Goal: Information Seeking & Learning: Find specific page/section

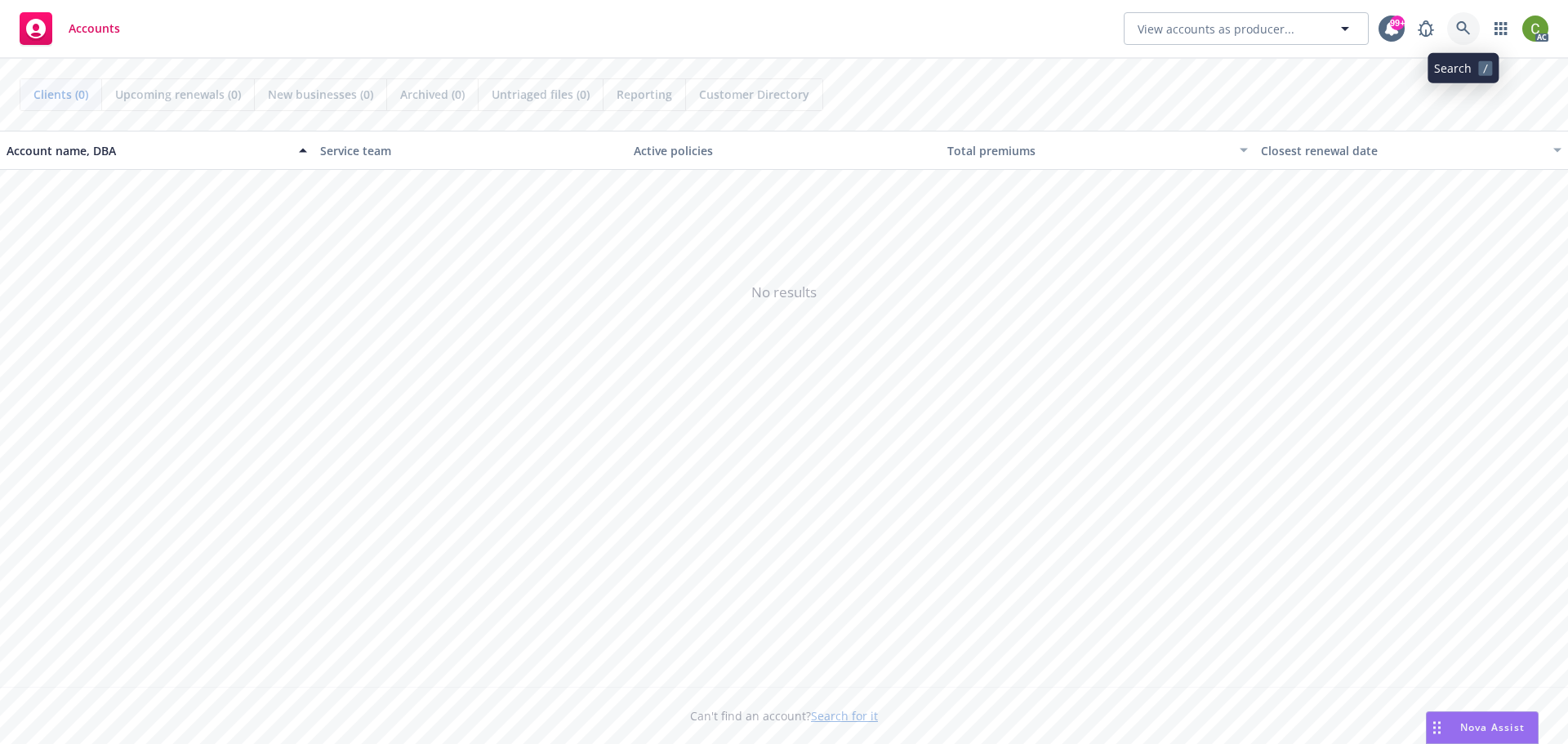
click at [1457, 34] on icon at bounding box center [1463, 29] width 15 height 15
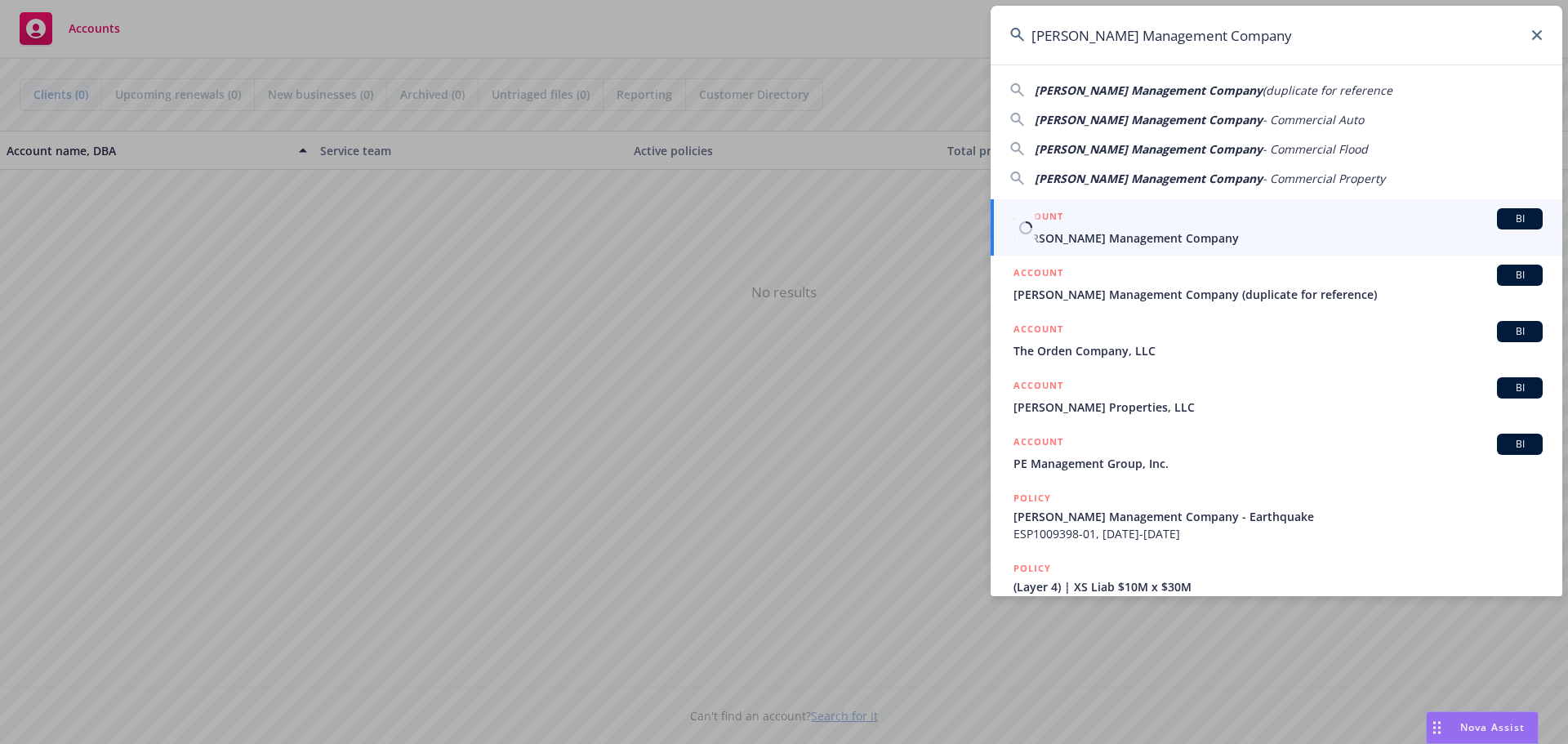
type input "[PERSON_NAME] Management Company"
click at [1285, 241] on span "[PERSON_NAME] Management Company" at bounding box center [1277, 237] width 529 height 17
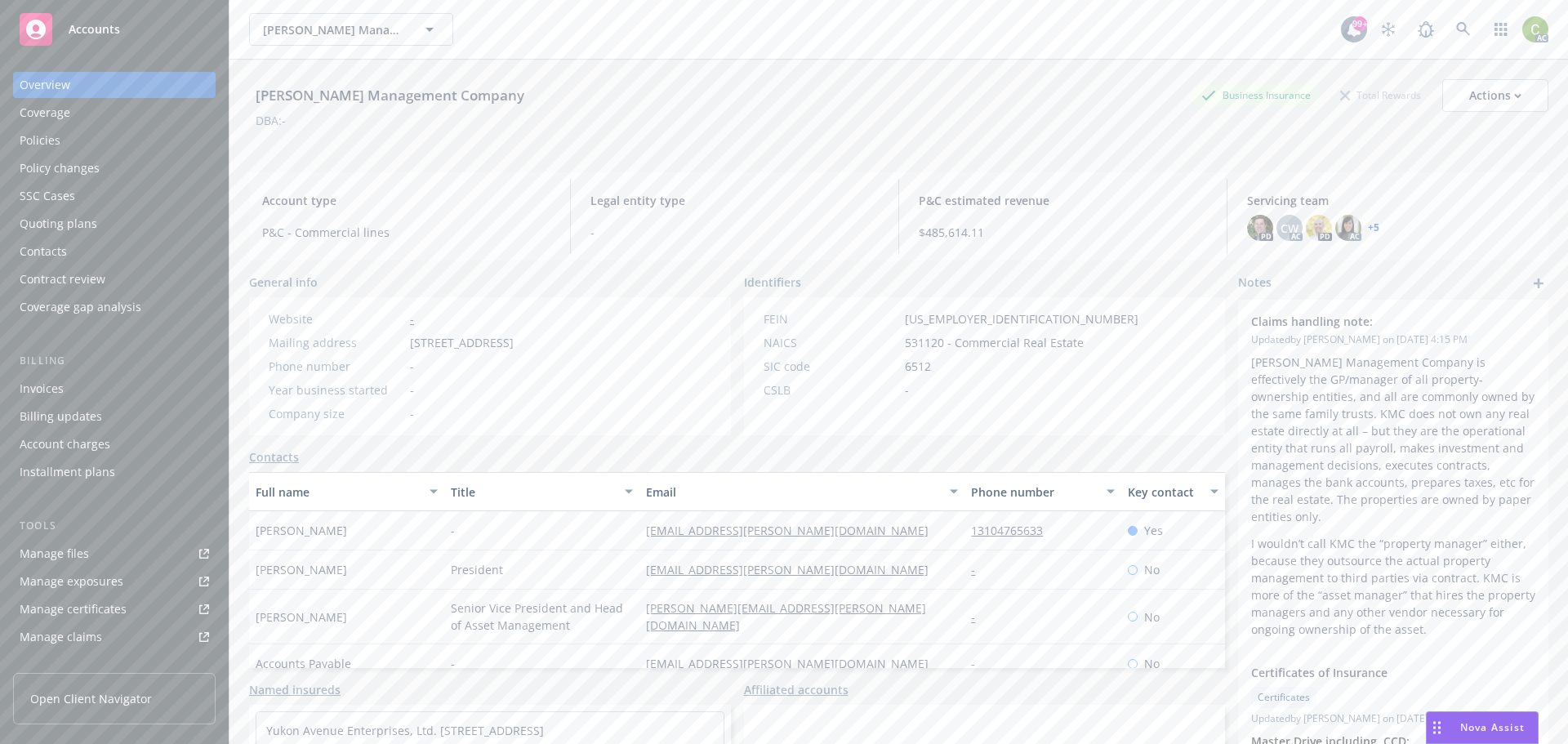
click at [54, 136] on div "Policies" at bounding box center [39, 140] width 40 height 27
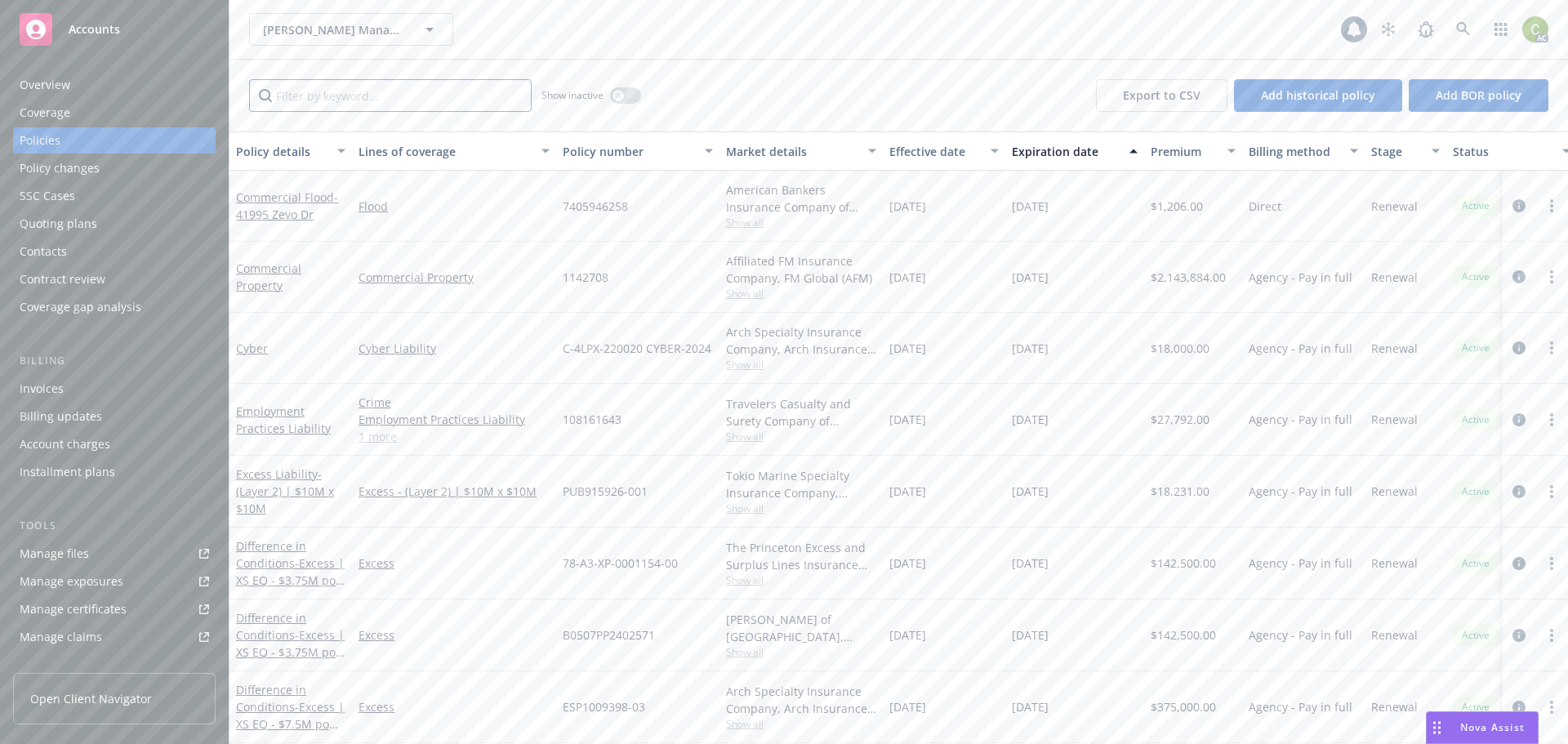
click at [386, 96] on input "Filter by keyword..." at bounding box center [390, 95] width 283 height 33
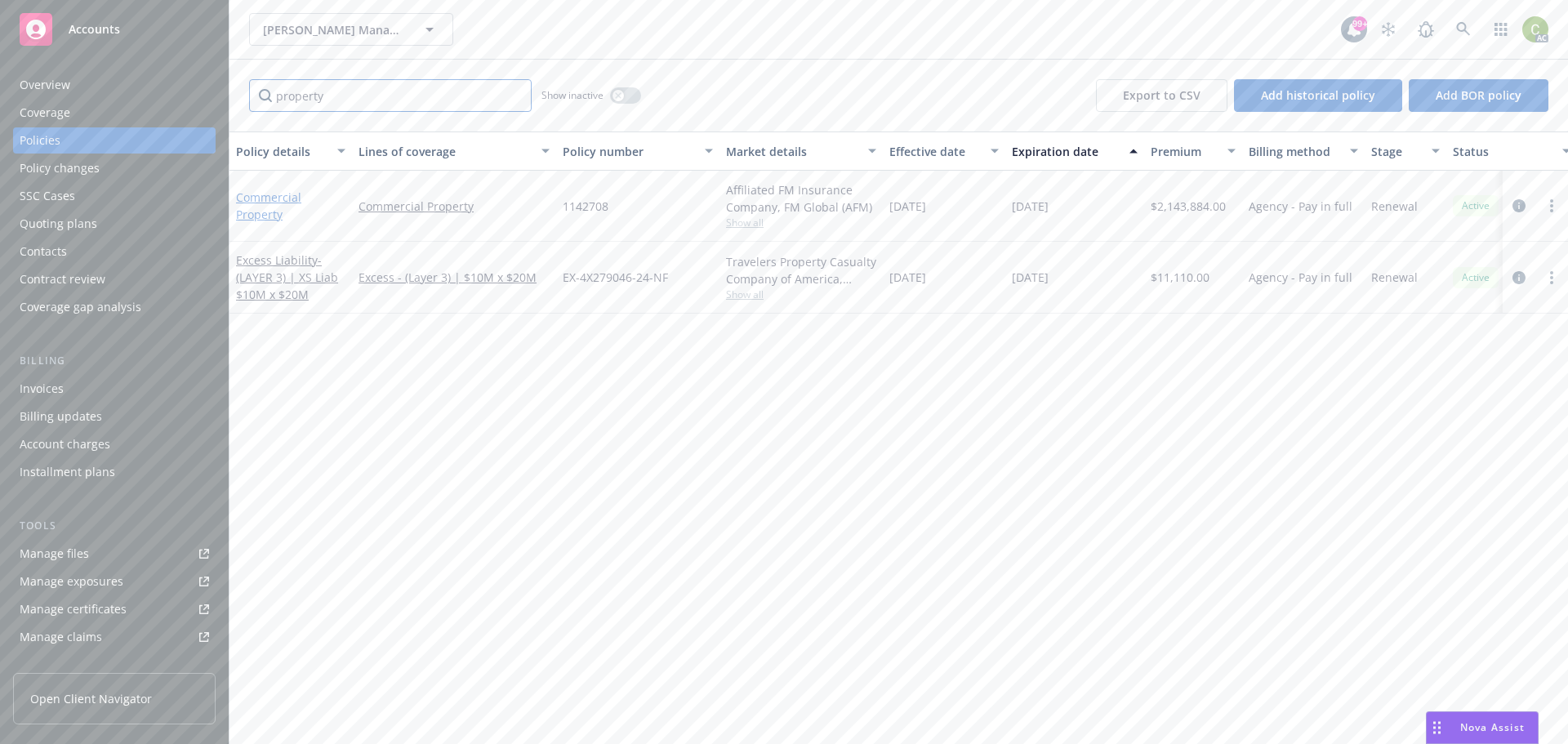
type input "property"
click at [251, 200] on link "Commercial Property" at bounding box center [269, 205] width 65 height 33
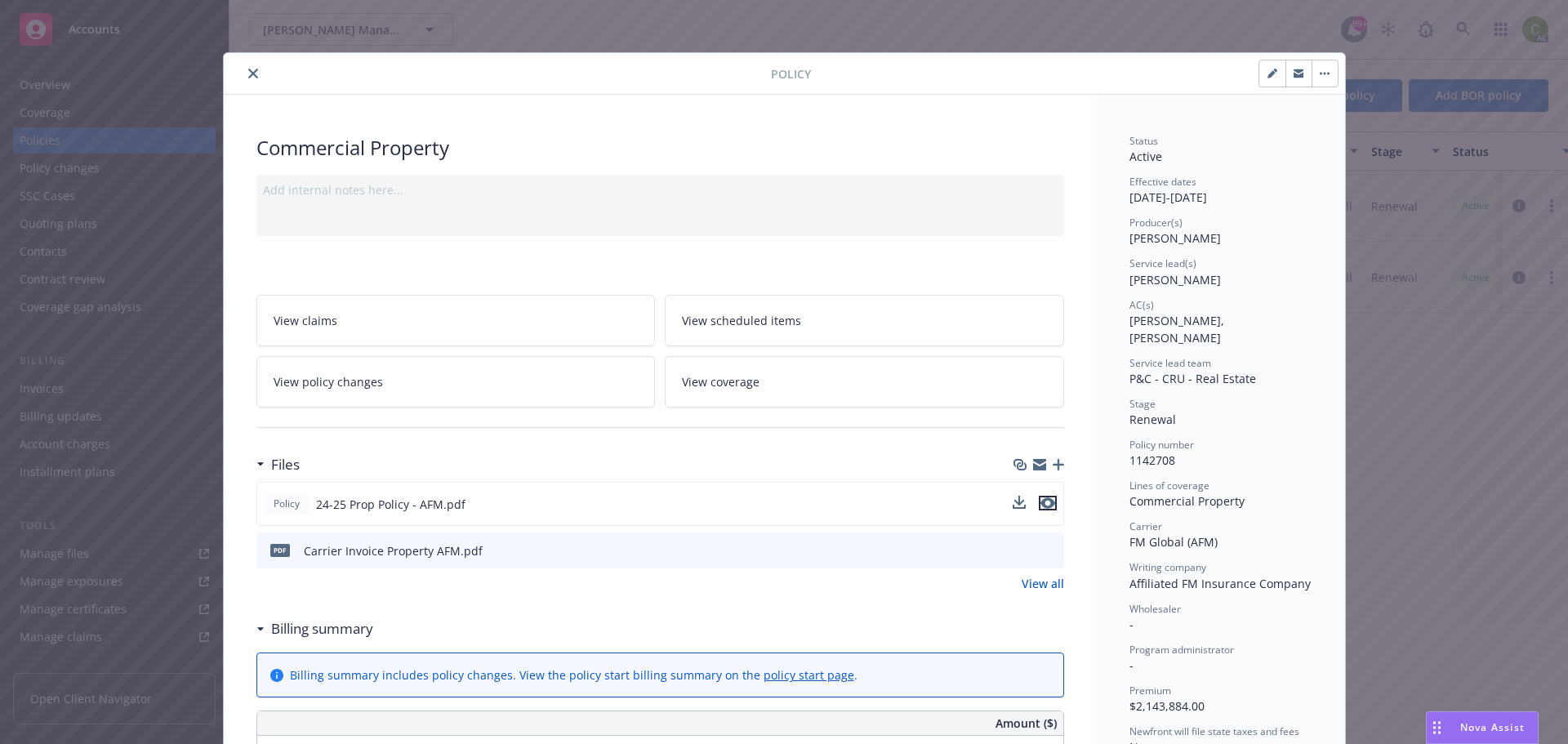
click at [1046, 501] on icon "preview file" at bounding box center [1047, 504] width 15 height 12
click at [248, 70] on icon "close" at bounding box center [253, 74] width 10 height 10
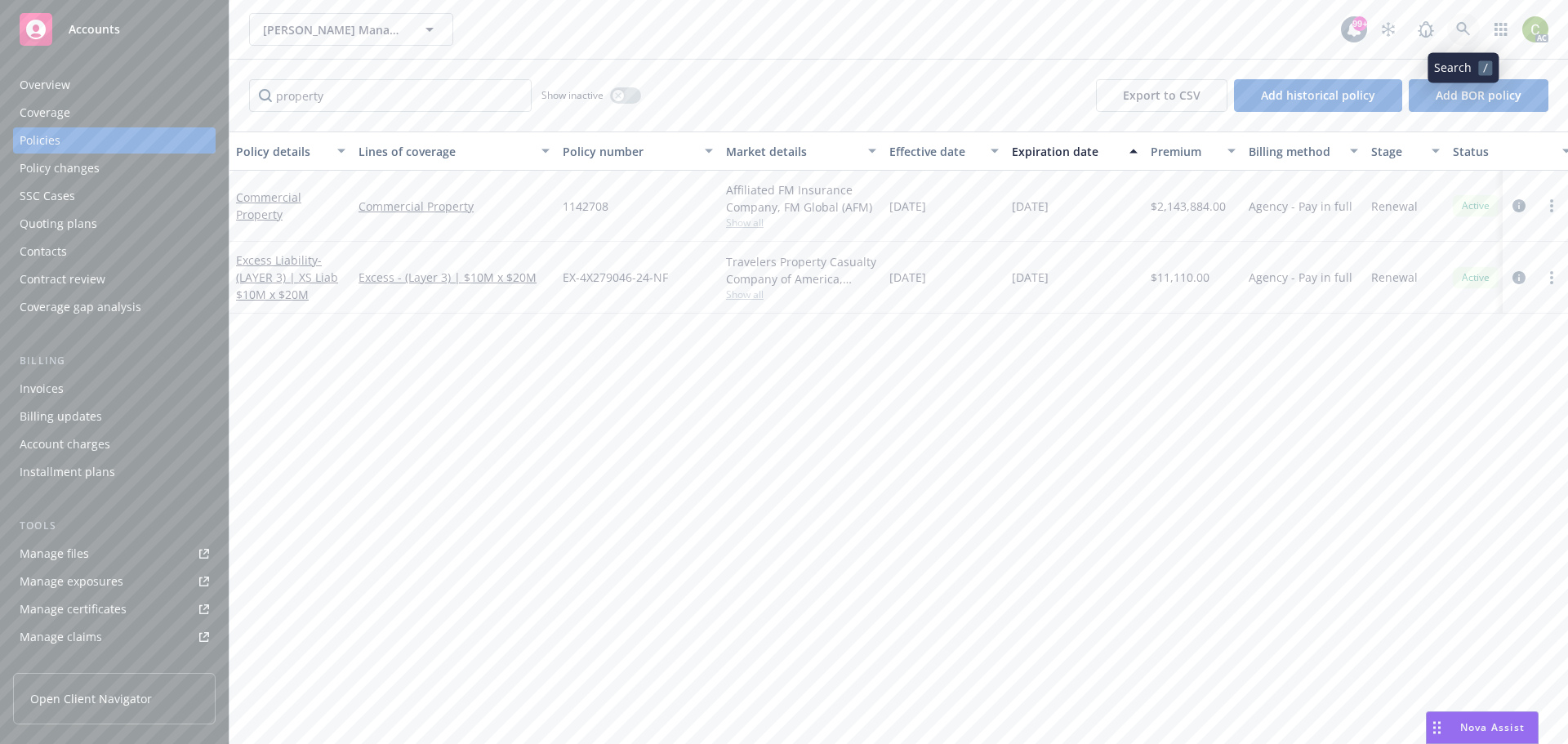
click at [1461, 28] on icon at bounding box center [1463, 29] width 15 height 15
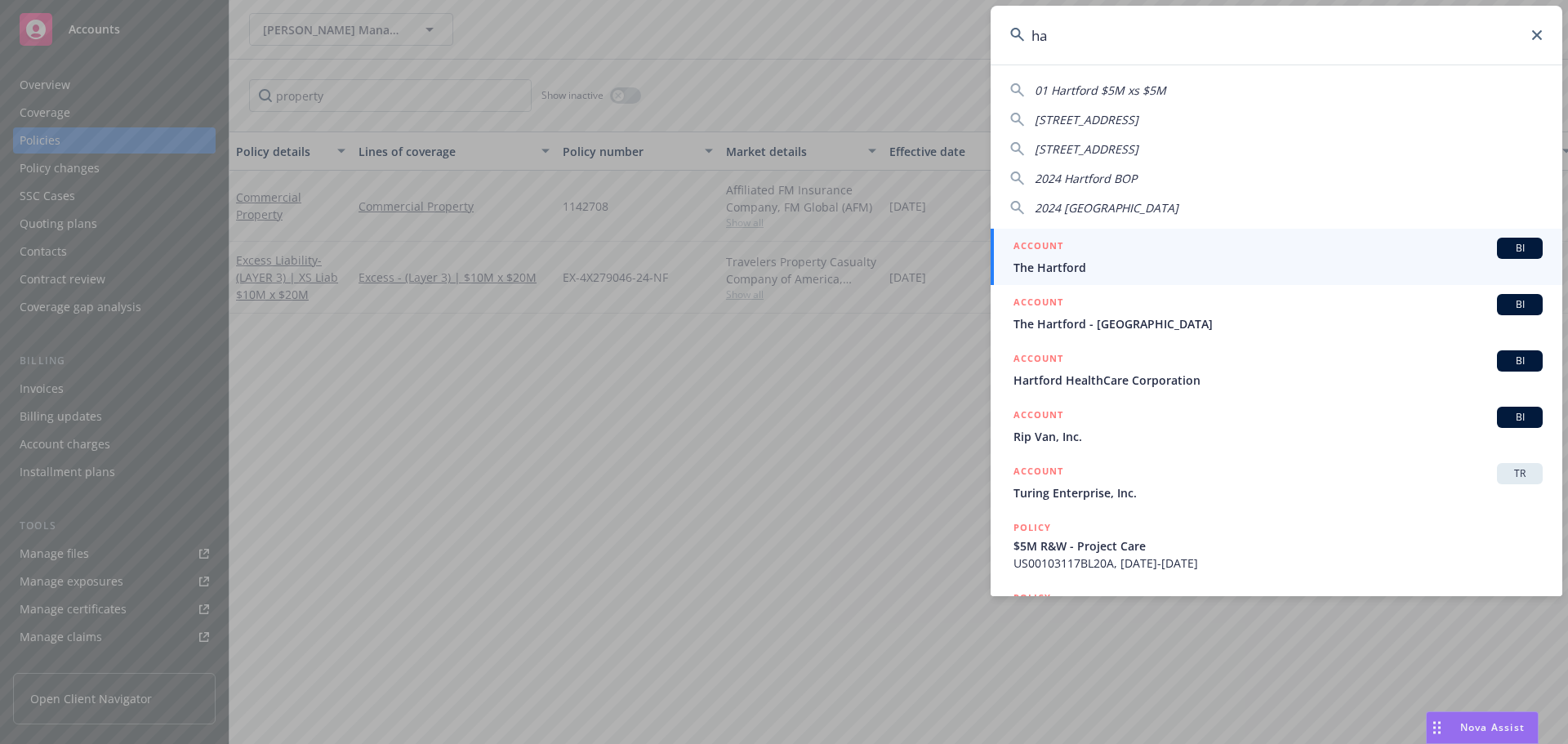
type input "h"
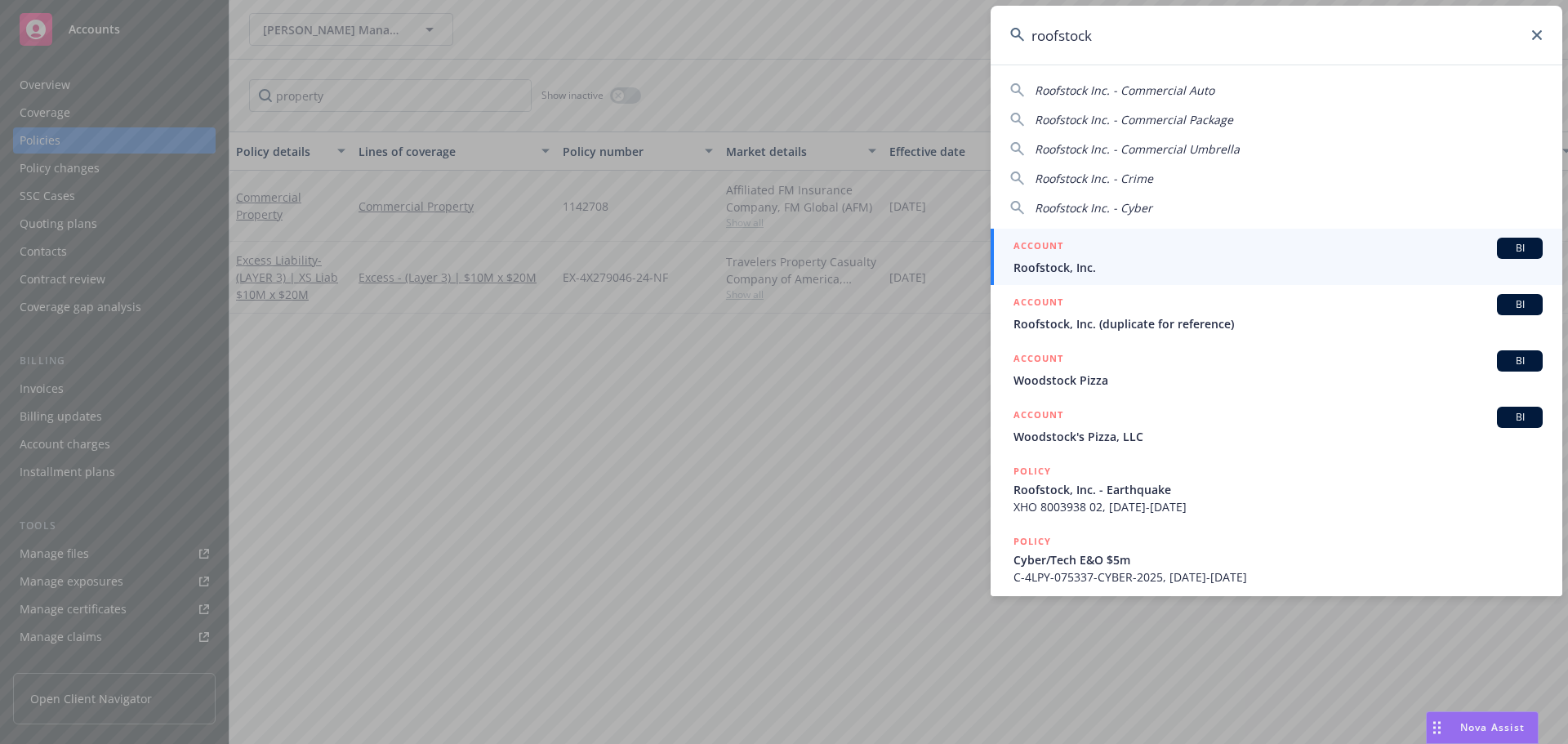
type input "roofstock"
click at [1137, 257] on div "ACCOUNT BI" at bounding box center [1277, 248] width 529 height 22
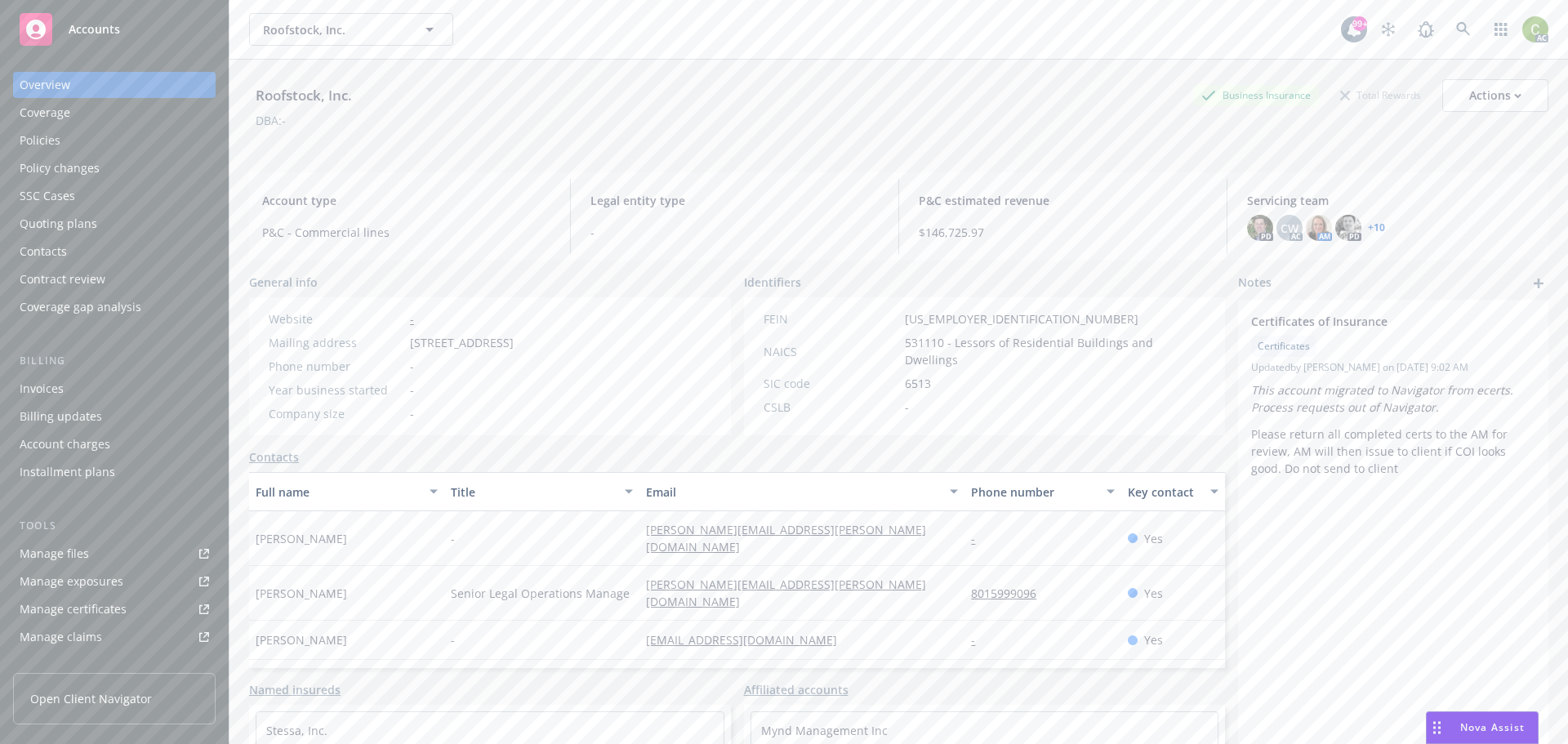
click at [127, 135] on div "Policies" at bounding box center [114, 140] width 189 height 27
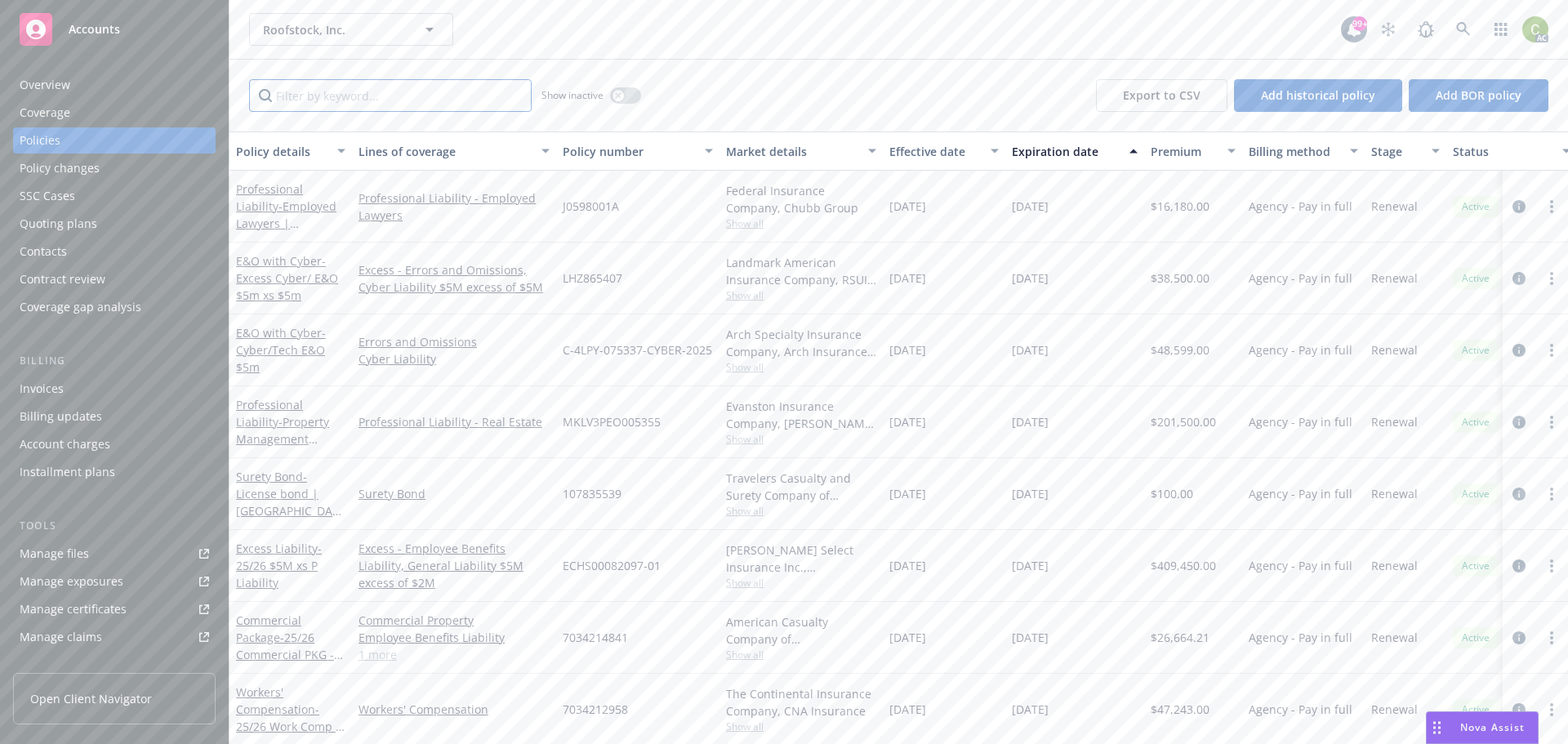
click at [437, 98] on input "Filter by keyword..." at bounding box center [390, 95] width 283 height 33
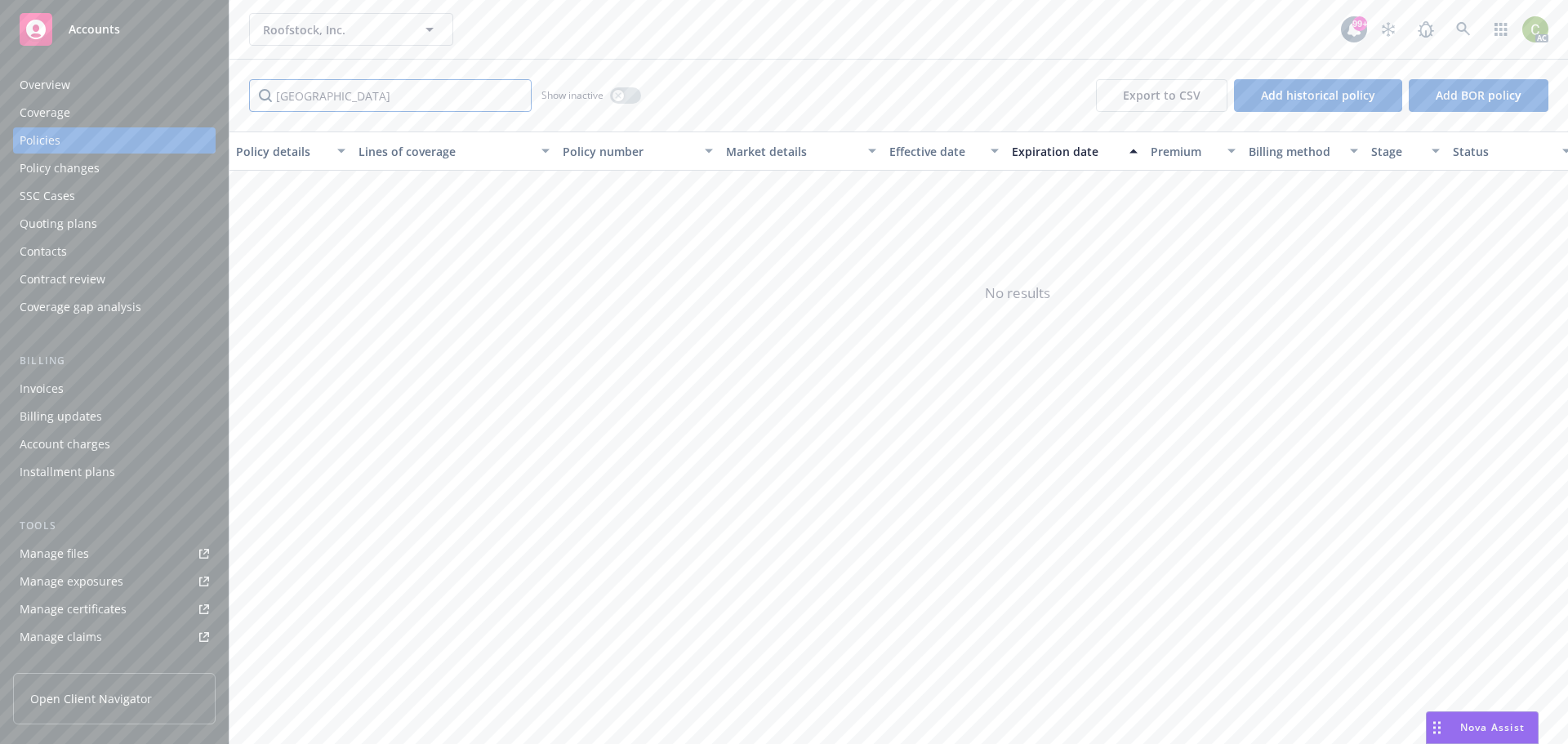
type input "[GEOGRAPHIC_DATA]"
click at [623, 96] on div "button" at bounding box center [619, 96] width 12 height 12
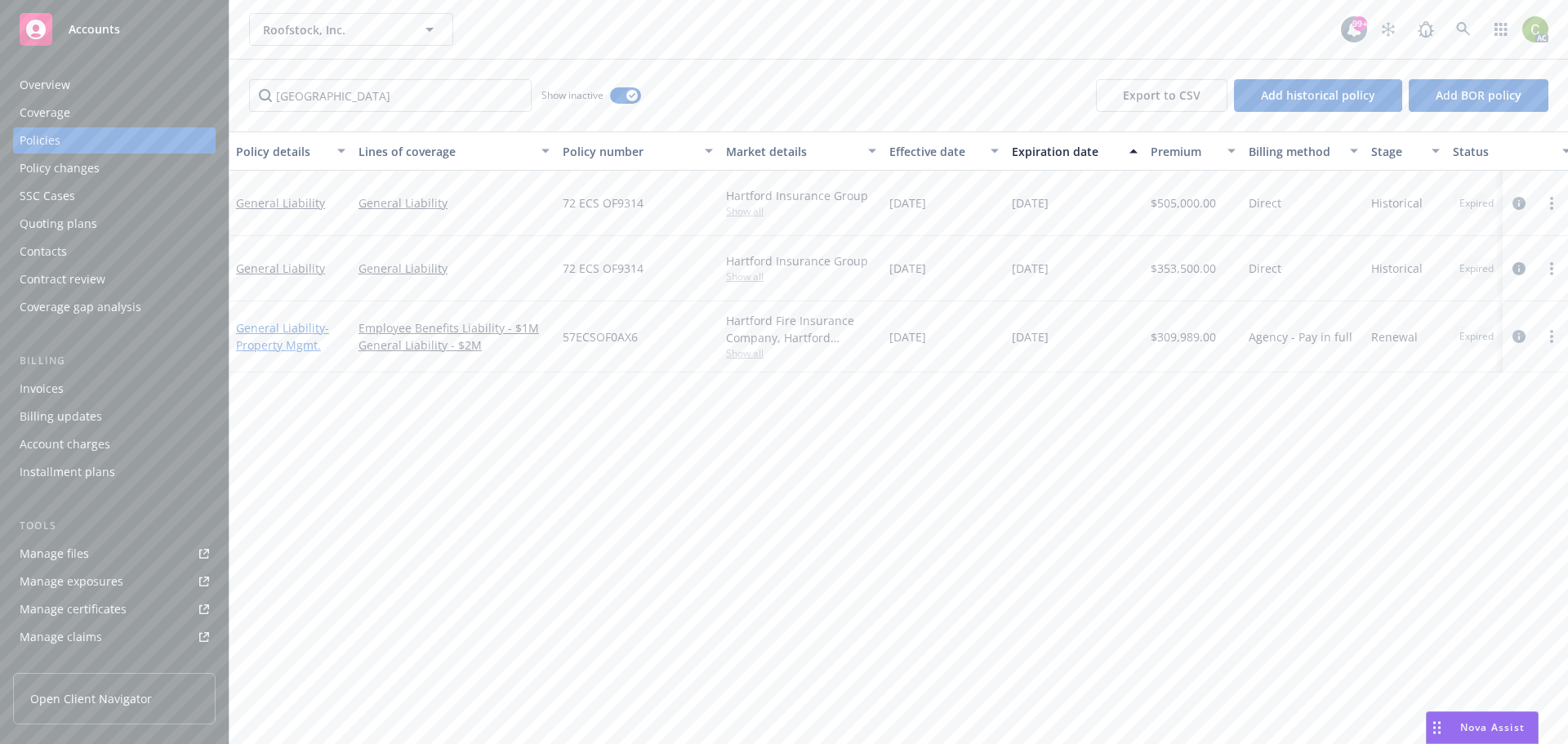
click at [272, 326] on link "General Liability - Property Mgmt." at bounding box center [283, 336] width 94 height 33
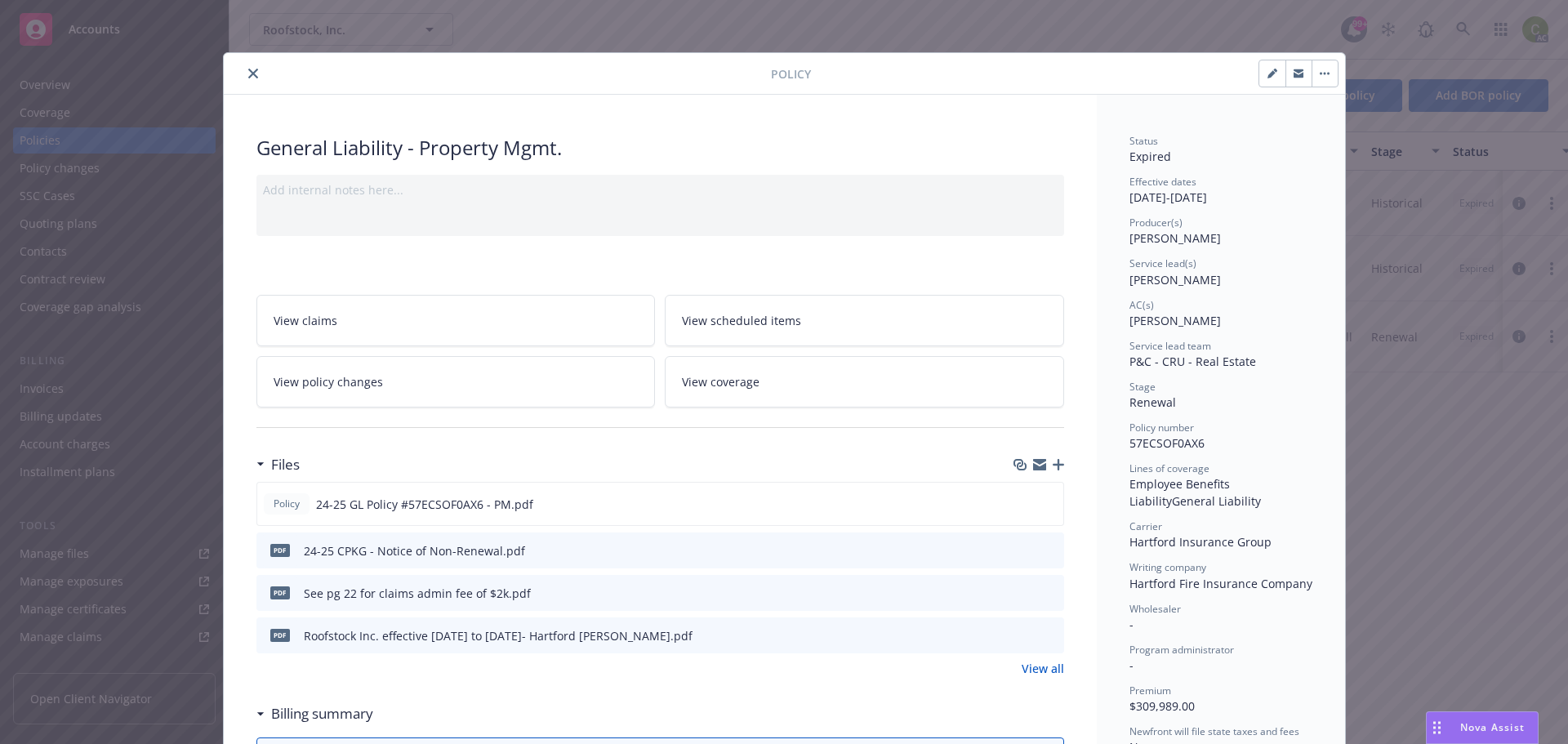
click at [248, 73] on icon "close" at bounding box center [253, 74] width 10 height 10
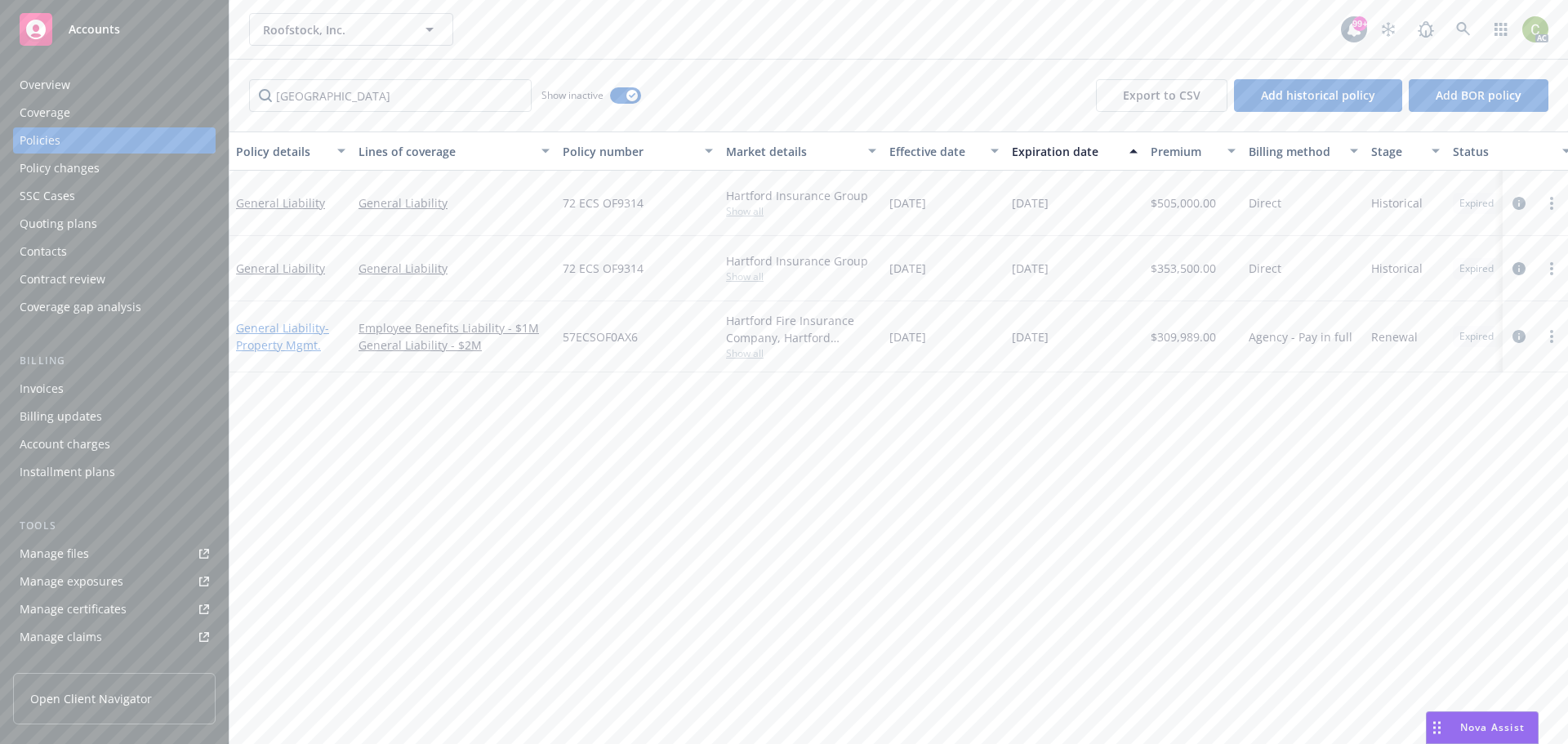
click at [276, 342] on span "- Property Mgmt." at bounding box center [283, 336] width 94 height 33
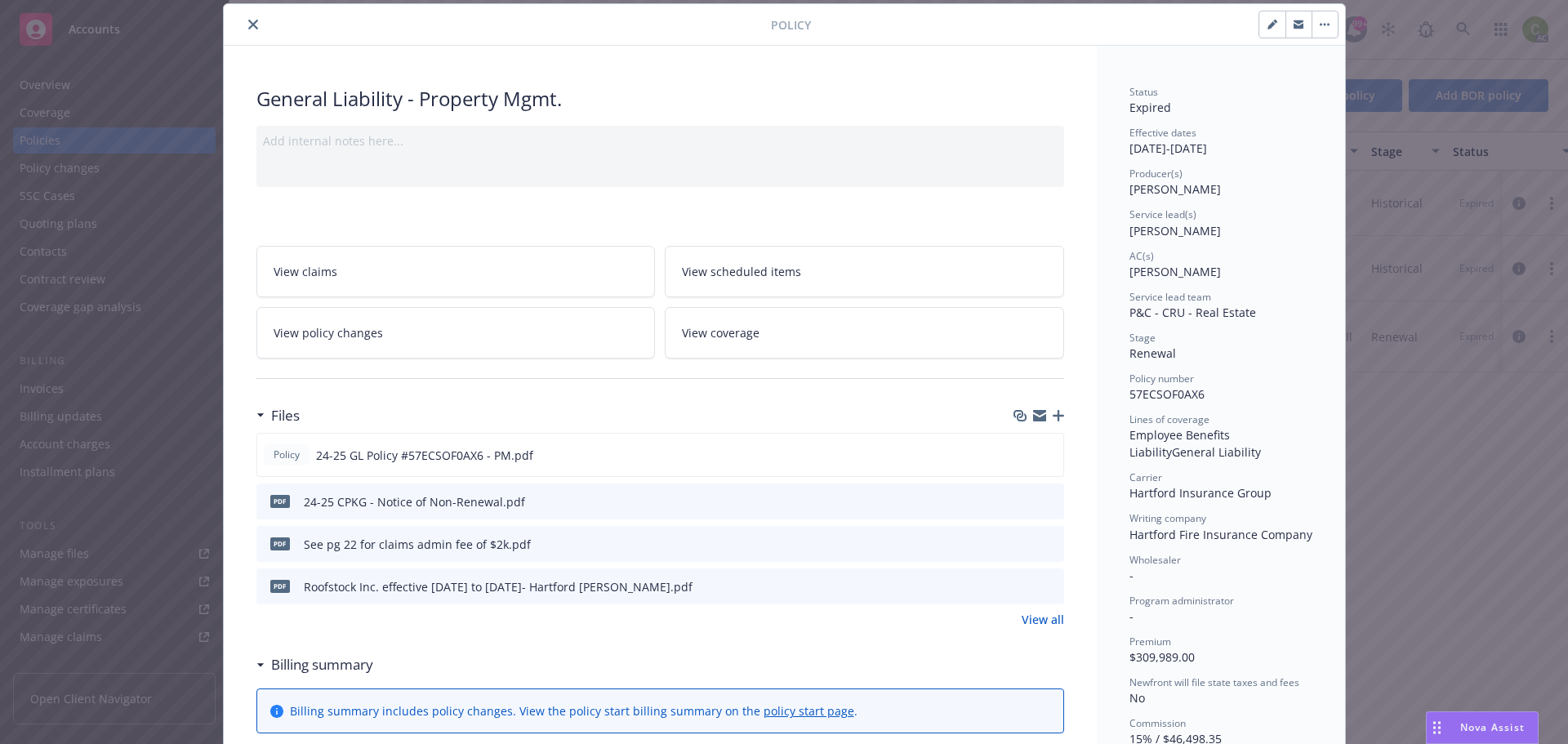
scroll to position [131, 0]
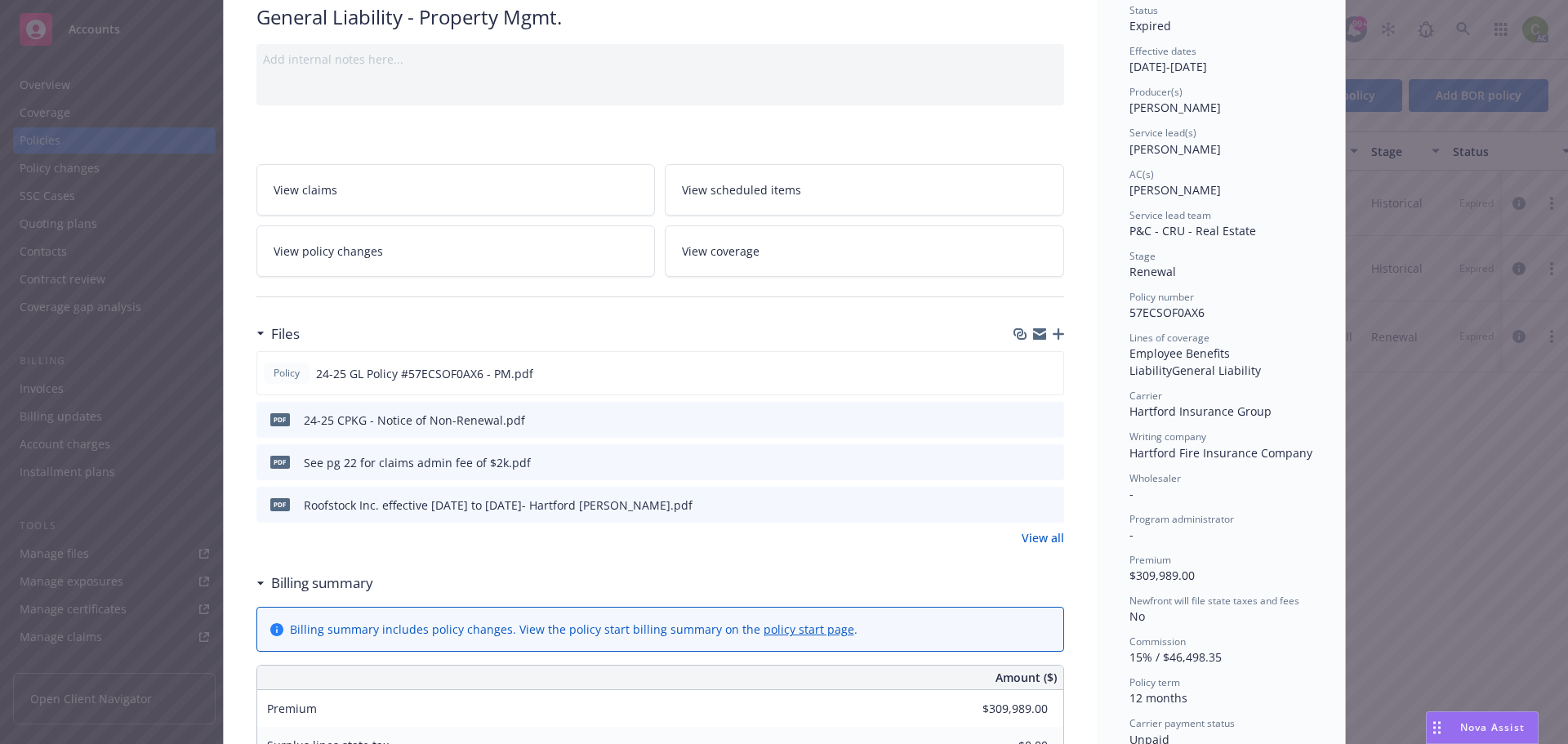
click at [1041, 466] on icon "preview file" at bounding box center [1048, 462] width 15 height 12
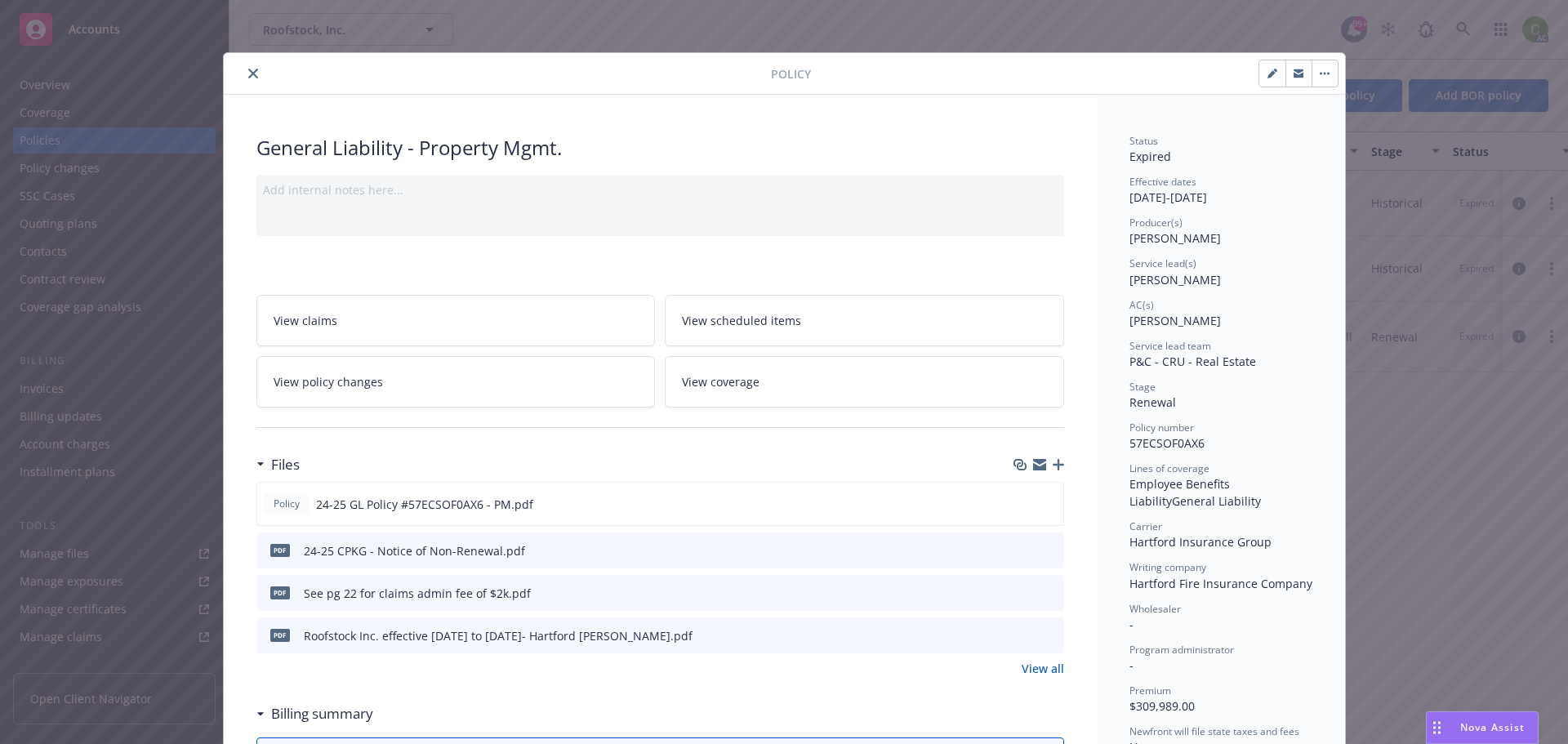
drag, startPoint x: 251, startPoint y: 74, endPoint x: 780, endPoint y: 0, distance: 534.2
click at [251, 74] on button "close" at bounding box center [253, 74] width 20 height 20
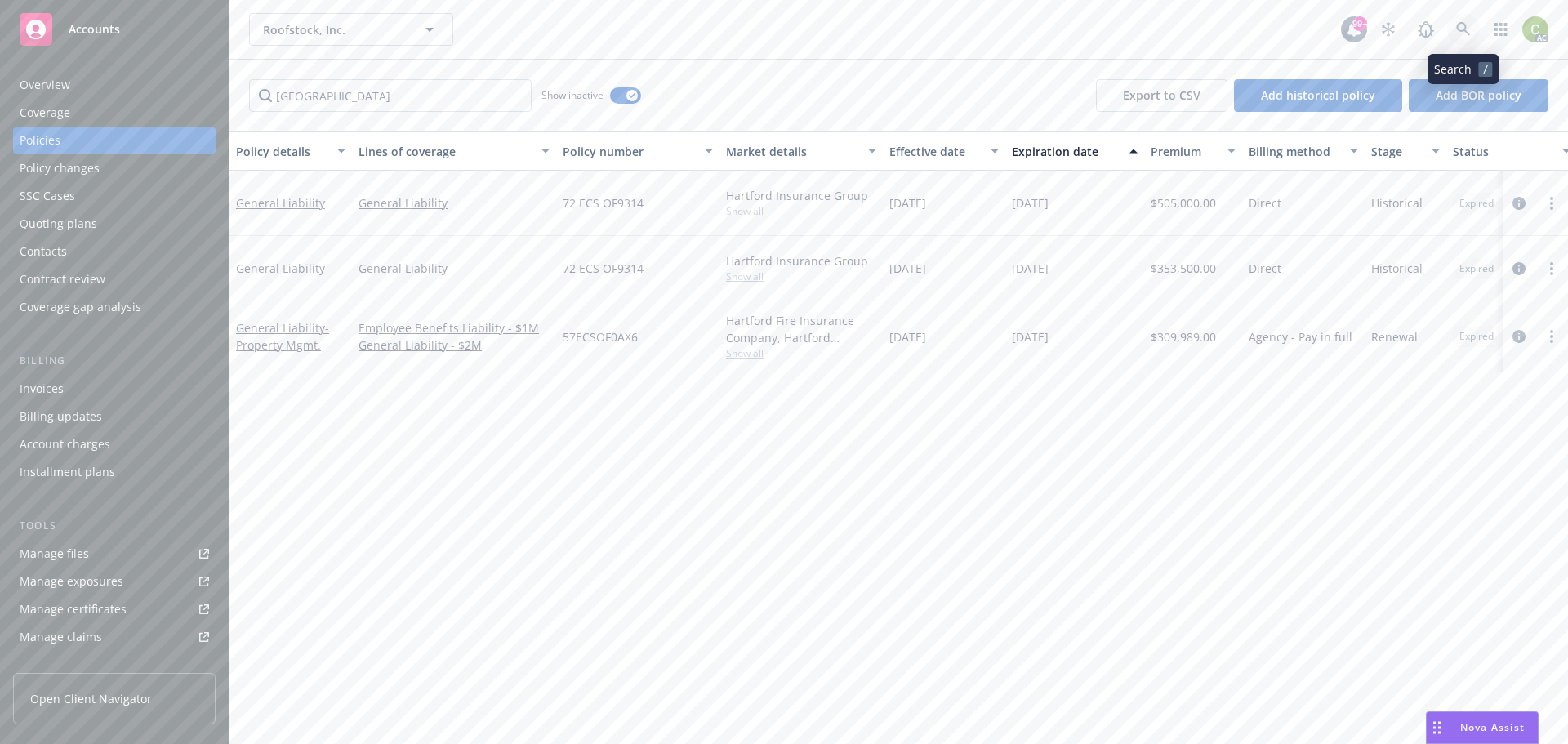
click at [1469, 32] on icon at bounding box center [1463, 29] width 15 height 15
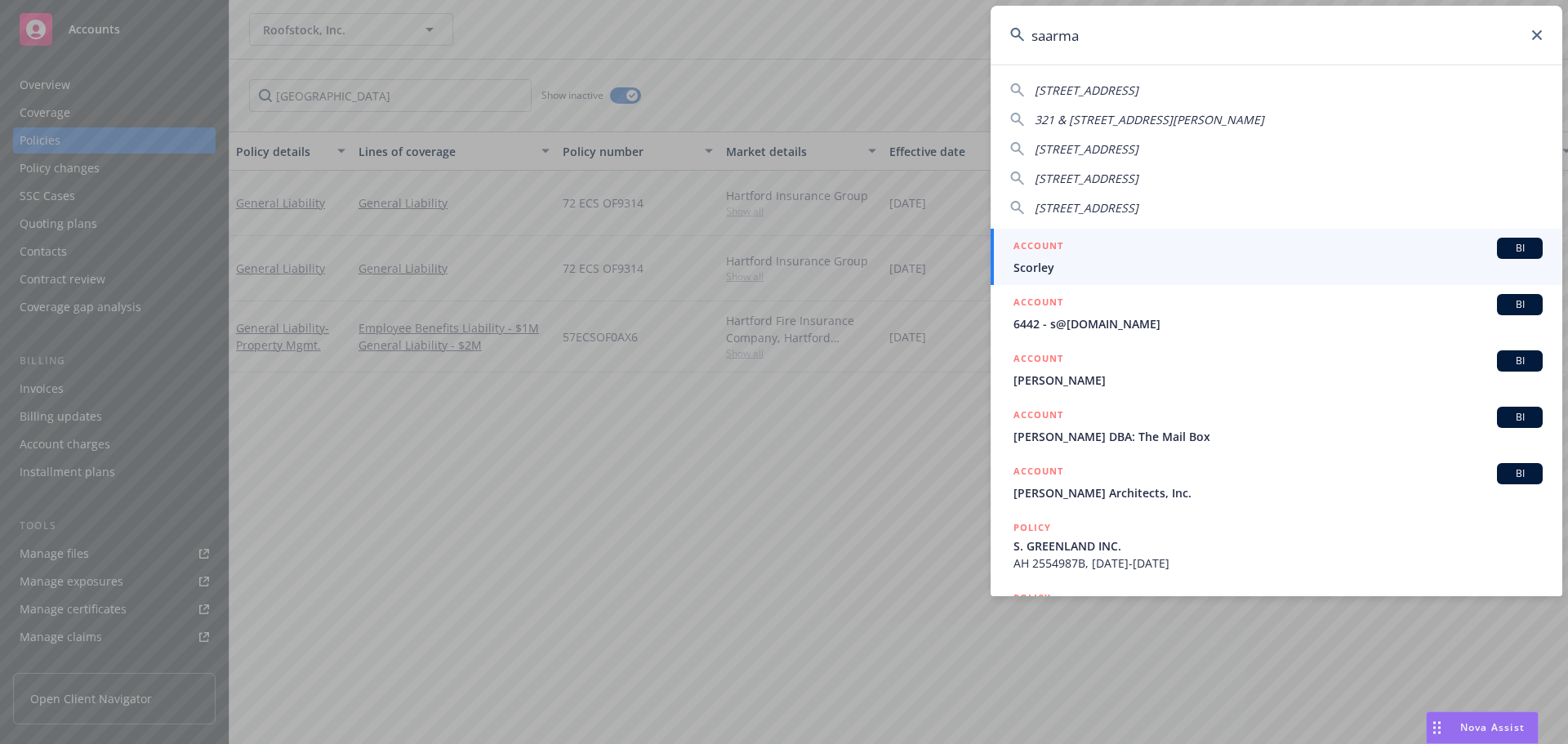
type input "saarman"
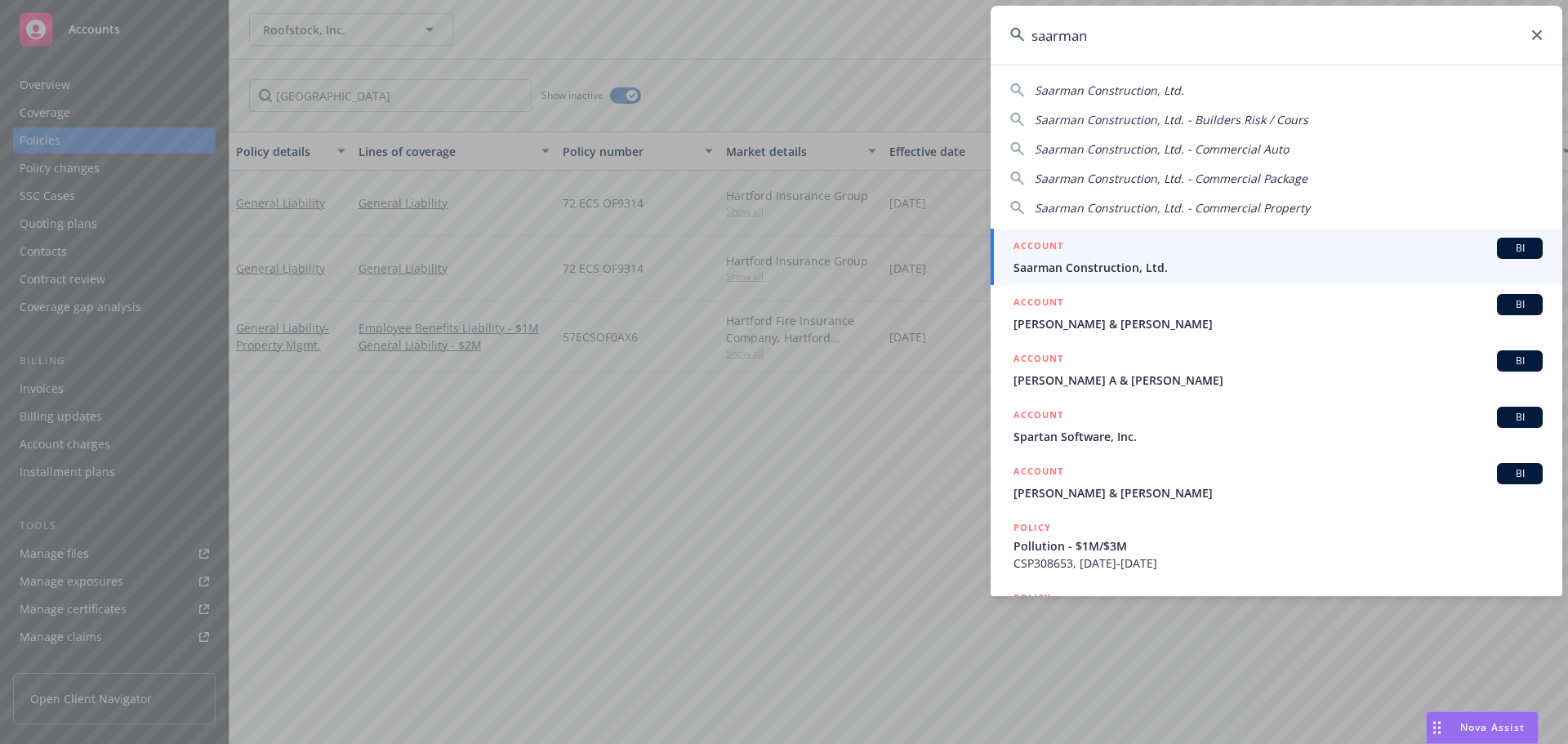
click at [1263, 267] on span "Saarman Construction, Ltd." at bounding box center [1277, 267] width 529 height 17
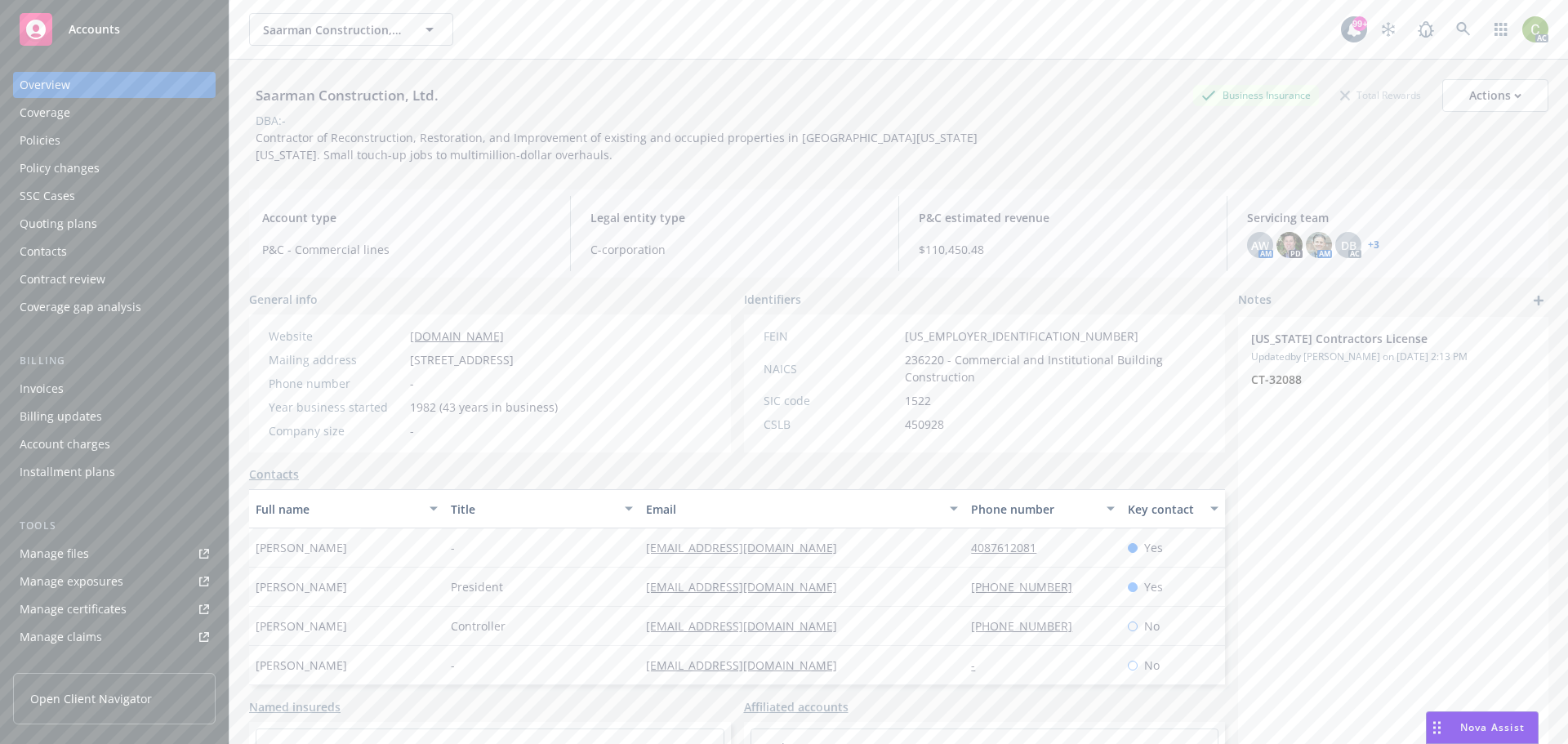
click at [37, 144] on div "Policies" at bounding box center [39, 140] width 40 height 27
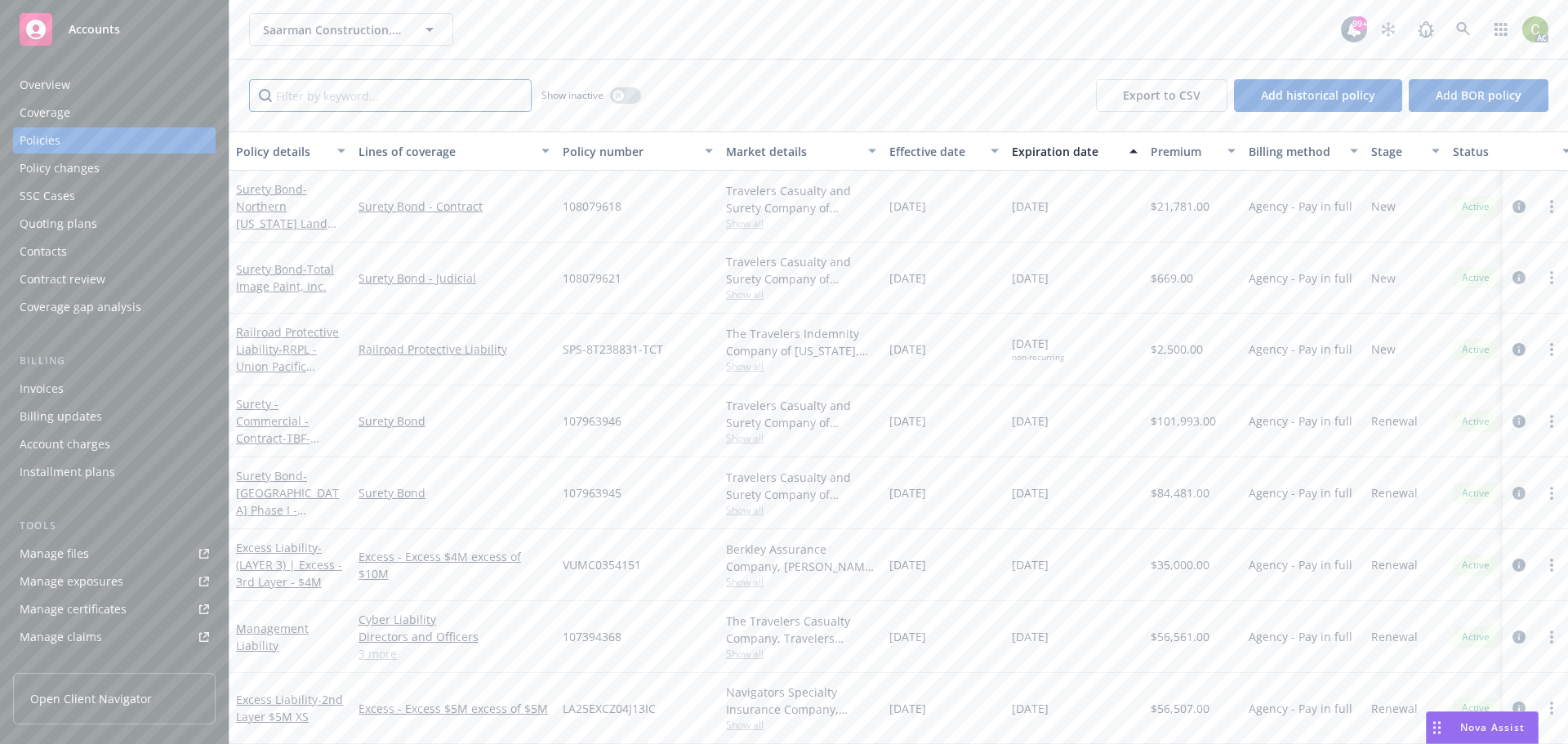
click at [359, 98] on input "Filter by keyword..." at bounding box center [390, 95] width 283 height 33
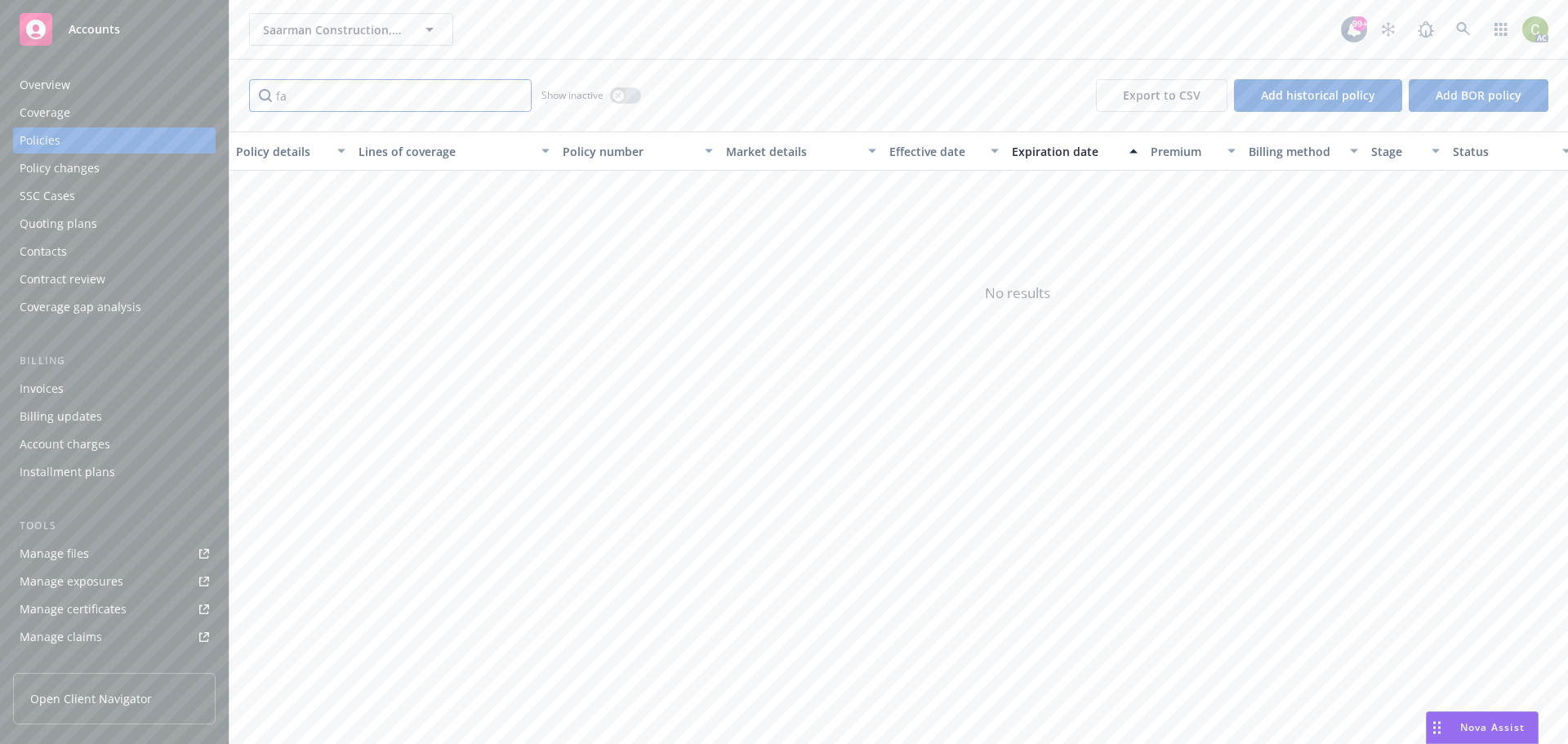
type input "f"
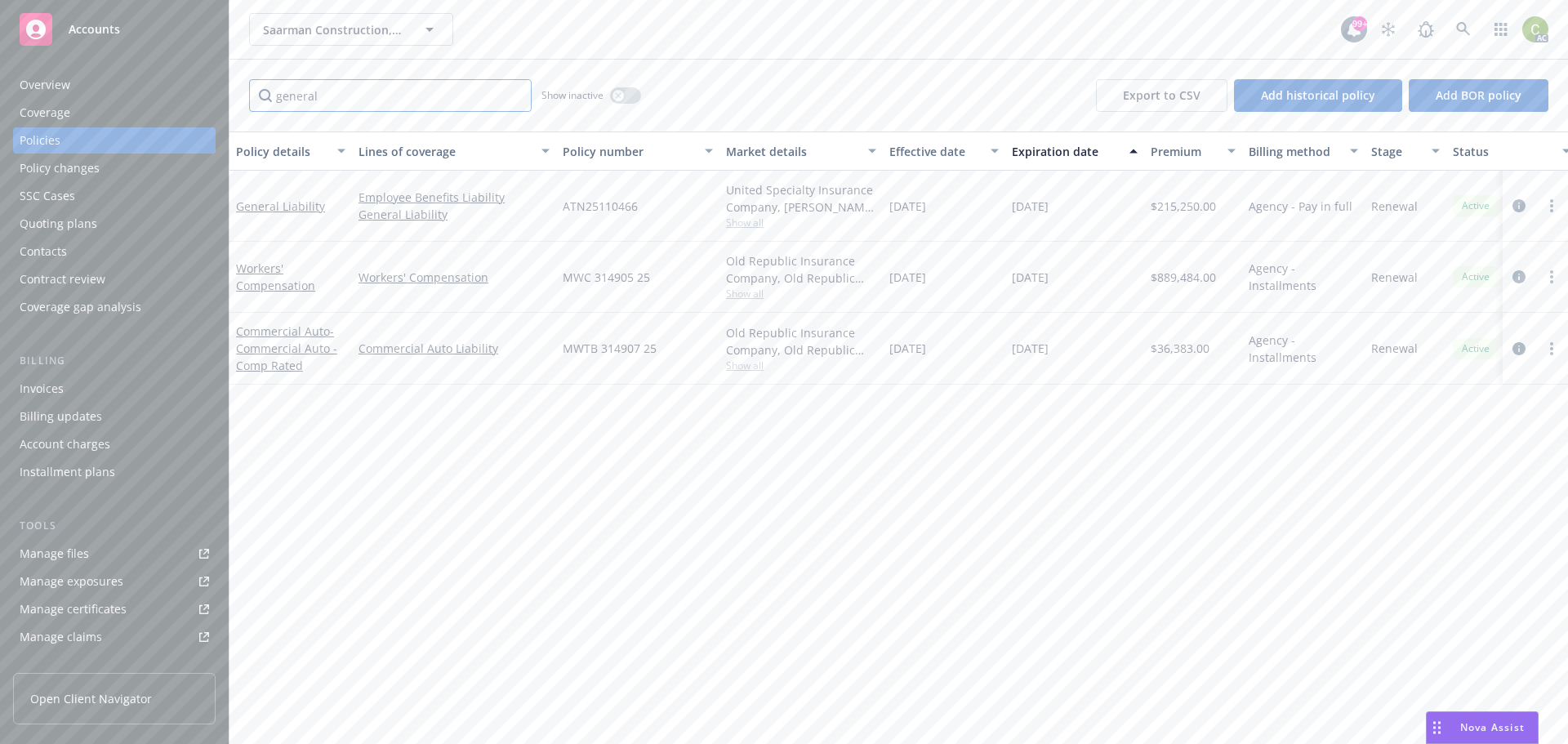
type input "general"
click at [623, 96] on div "button" at bounding box center [619, 96] width 12 height 12
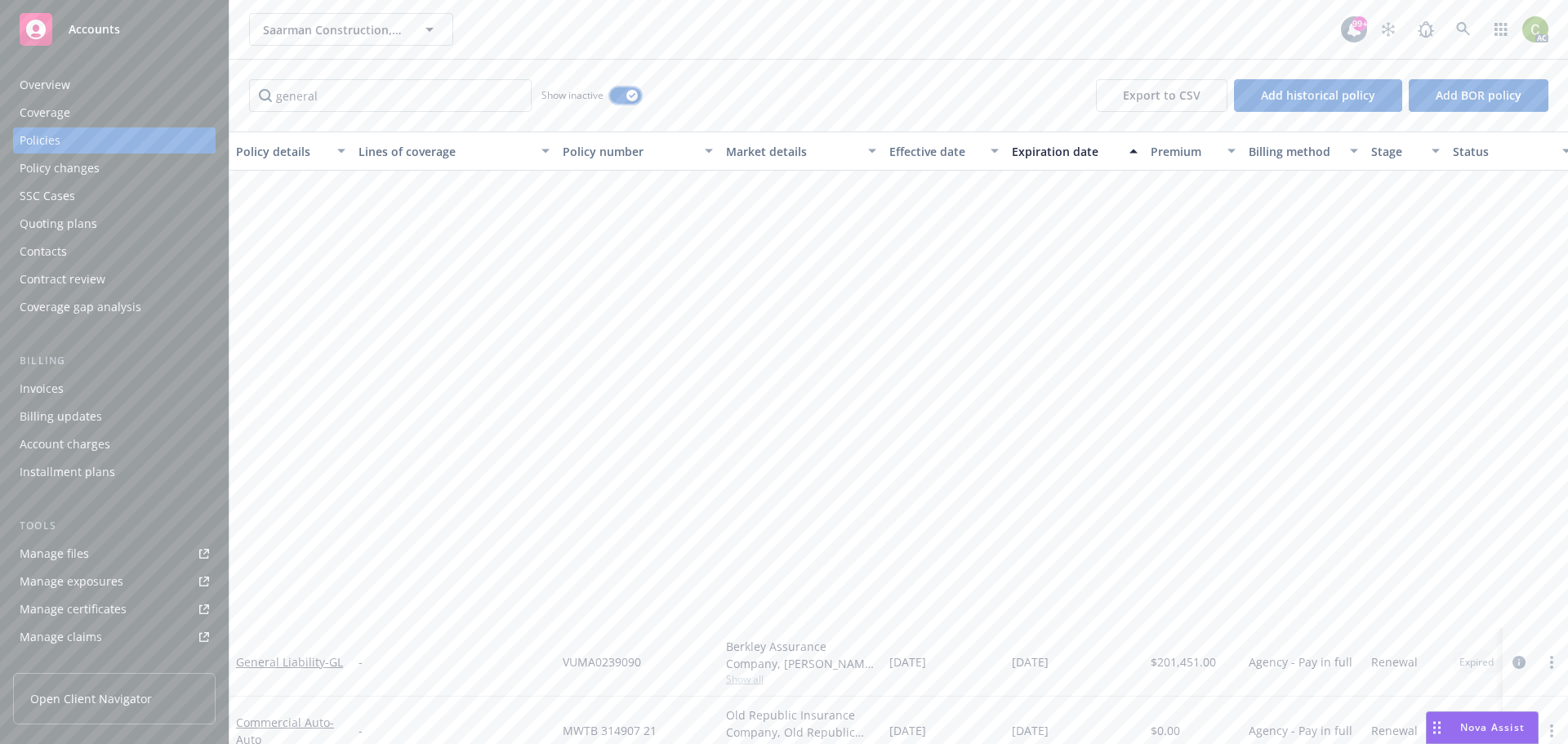
scroll to position [877, 0]
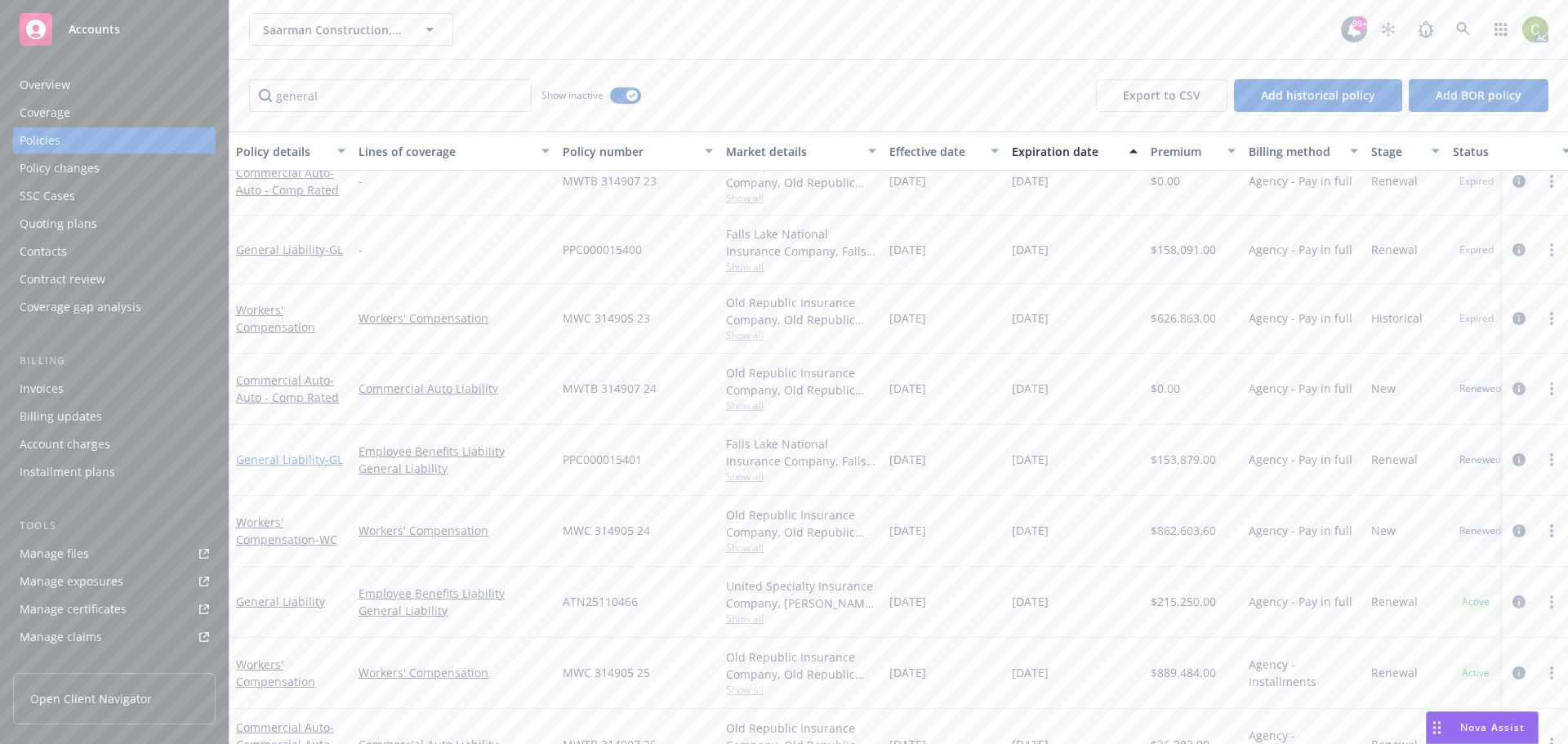
click at [284, 452] on link "General Liability - GL" at bounding box center [290, 460] width 107 height 16
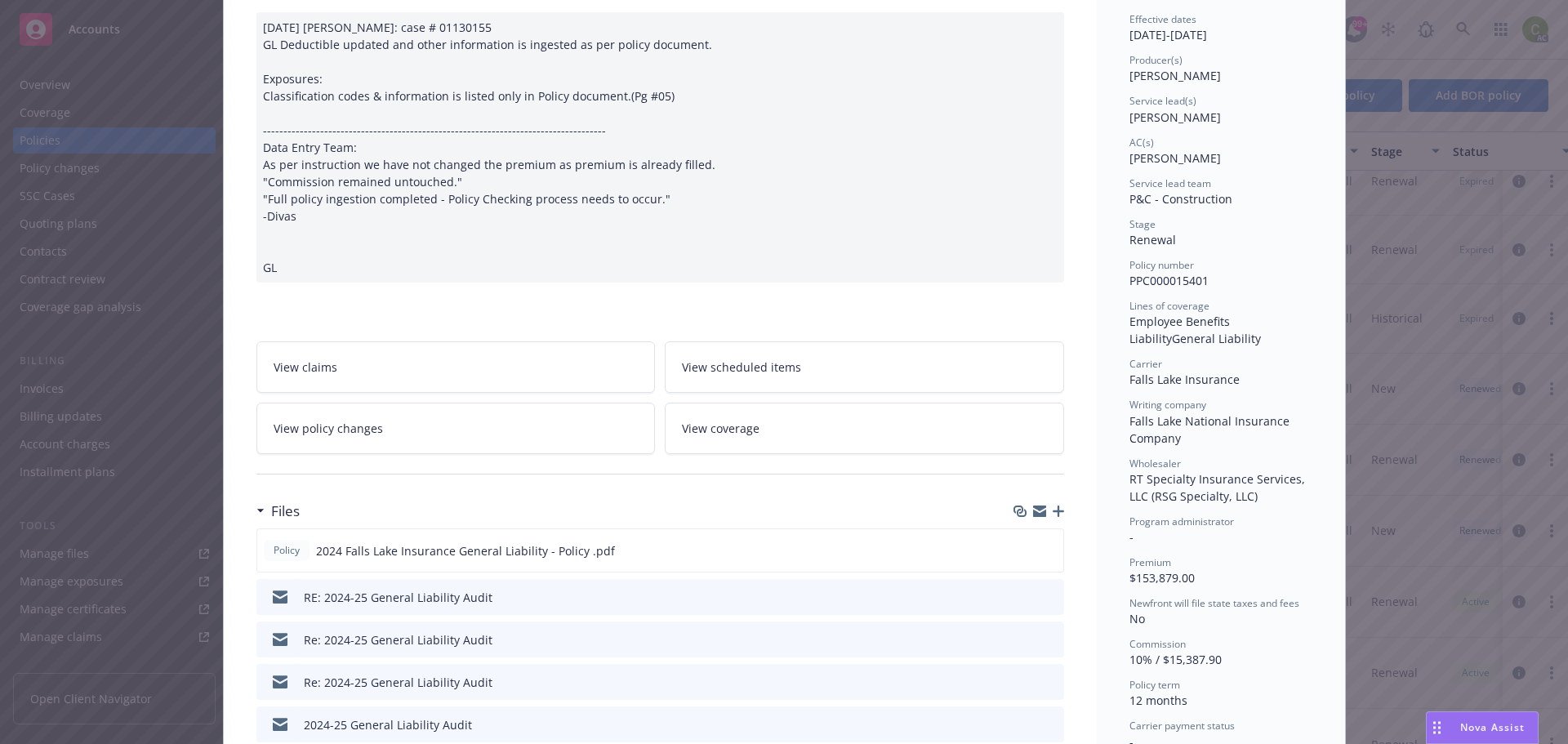
scroll to position [164, 0]
click at [1034, 559] on div at bounding box center [1035, 550] width 40 height 17
click at [1040, 555] on icon "preview file" at bounding box center [1047, 549] width 15 height 12
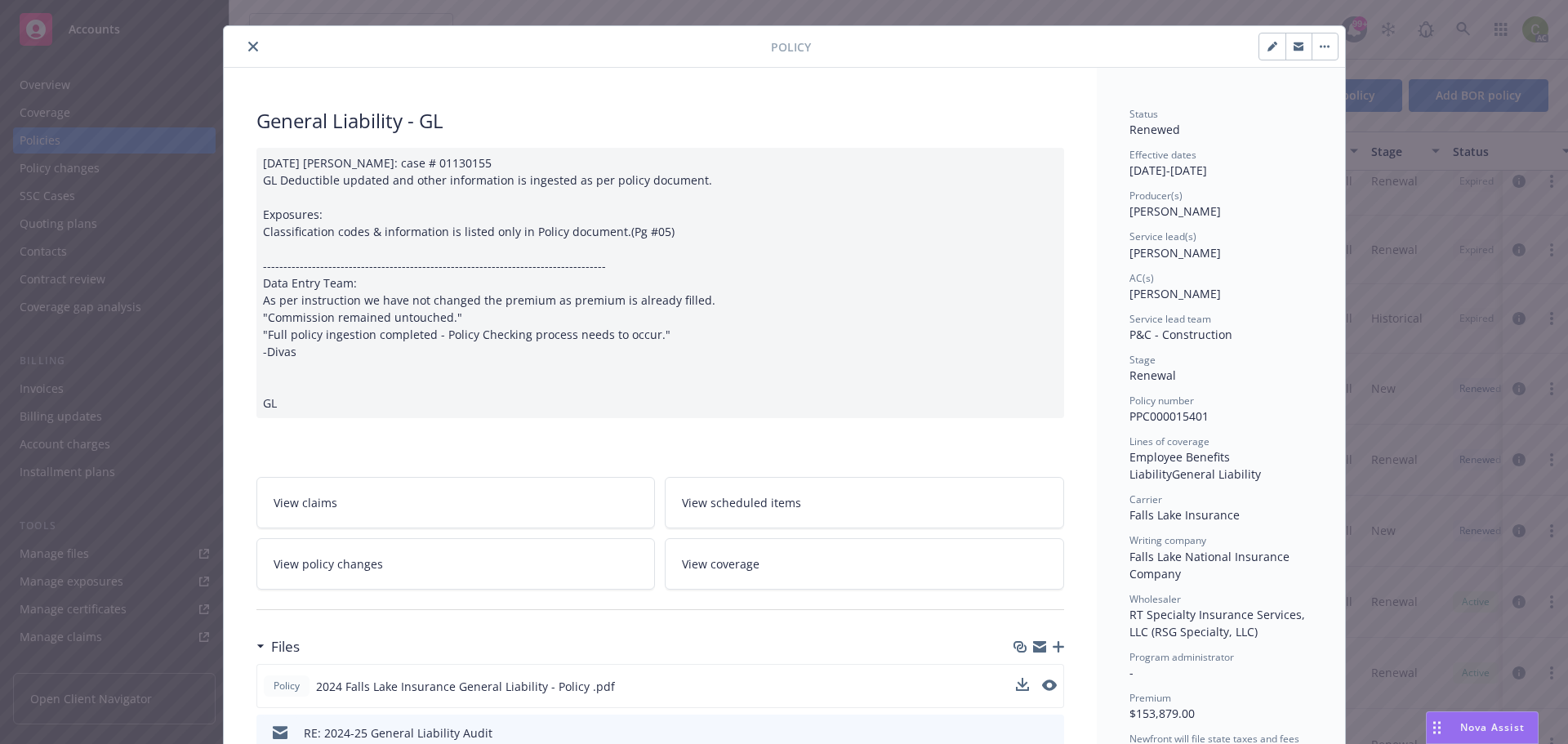
scroll to position [0, 0]
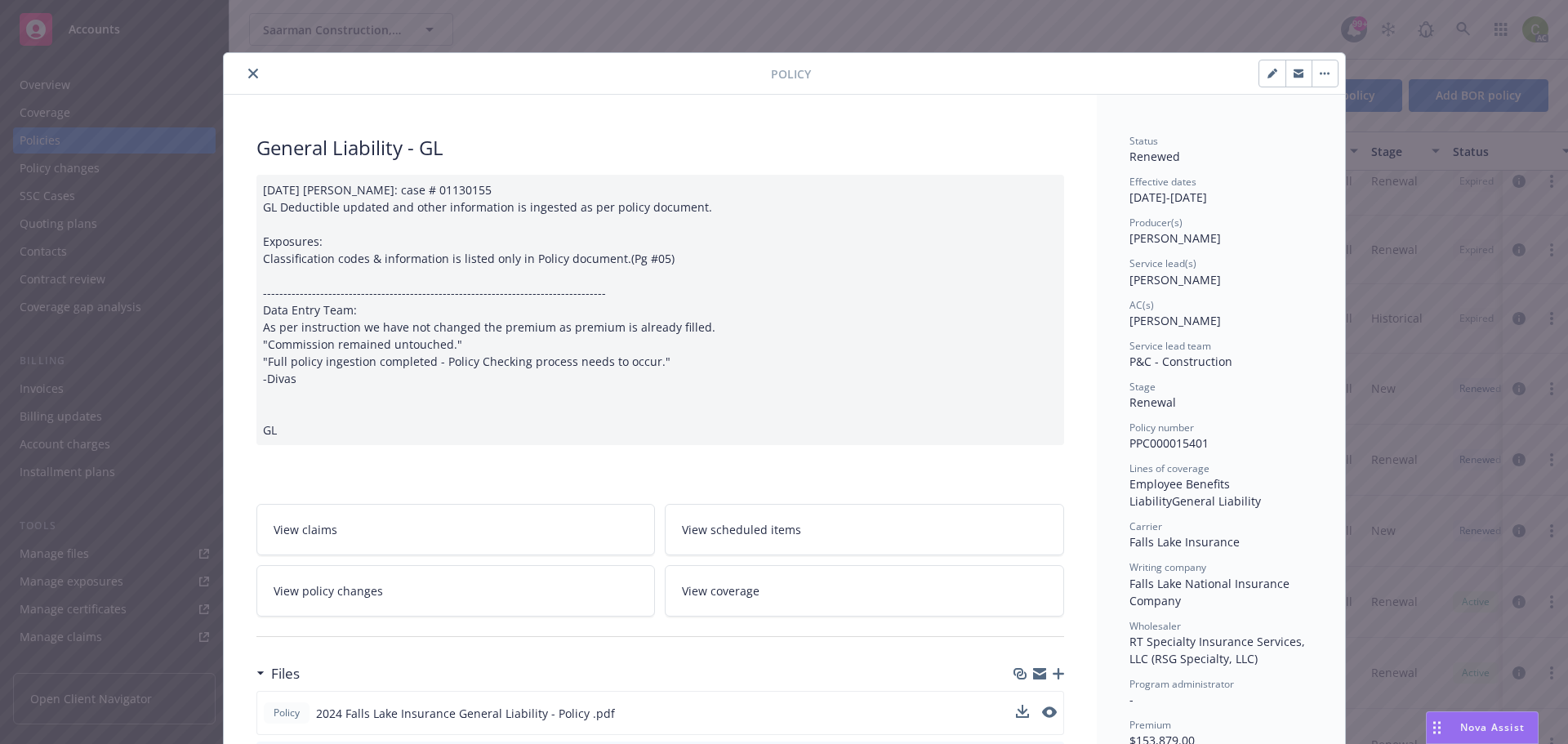
click at [248, 76] on icon "close" at bounding box center [253, 74] width 10 height 10
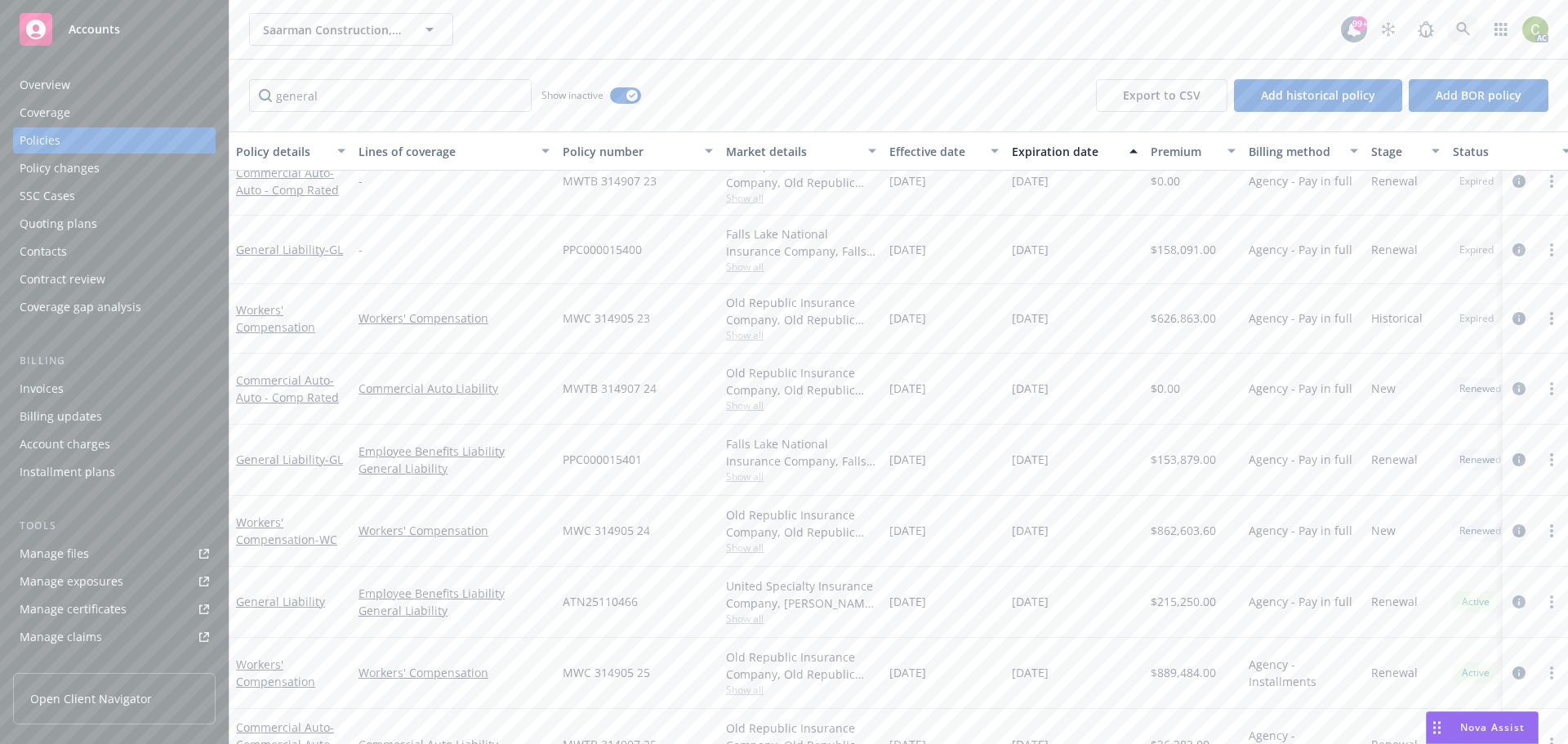
click at [1462, 21] on link at bounding box center [1463, 29] width 33 height 33
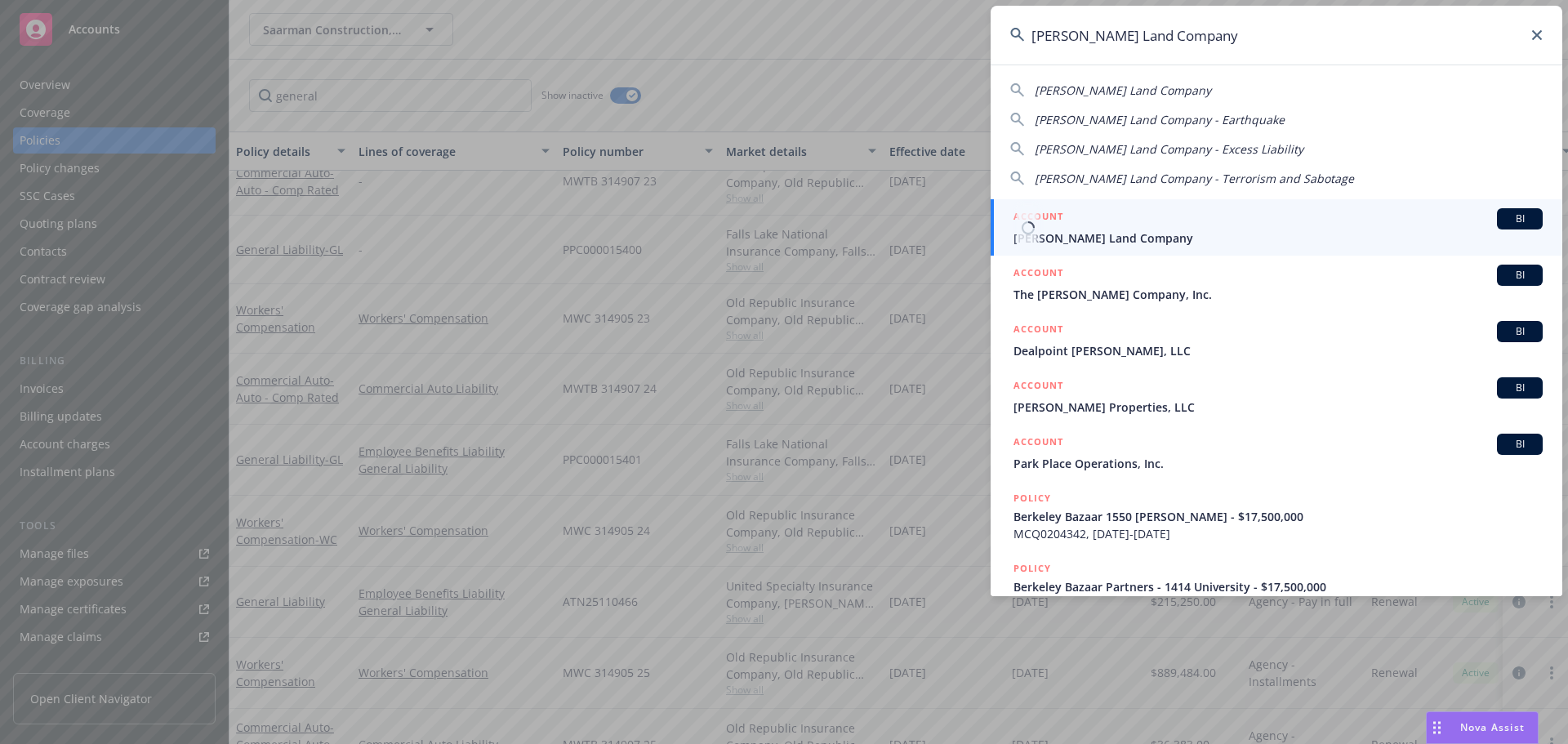
type input "[PERSON_NAME] Land Company"
click at [1154, 230] on span "[PERSON_NAME] Land Company" at bounding box center [1277, 237] width 529 height 17
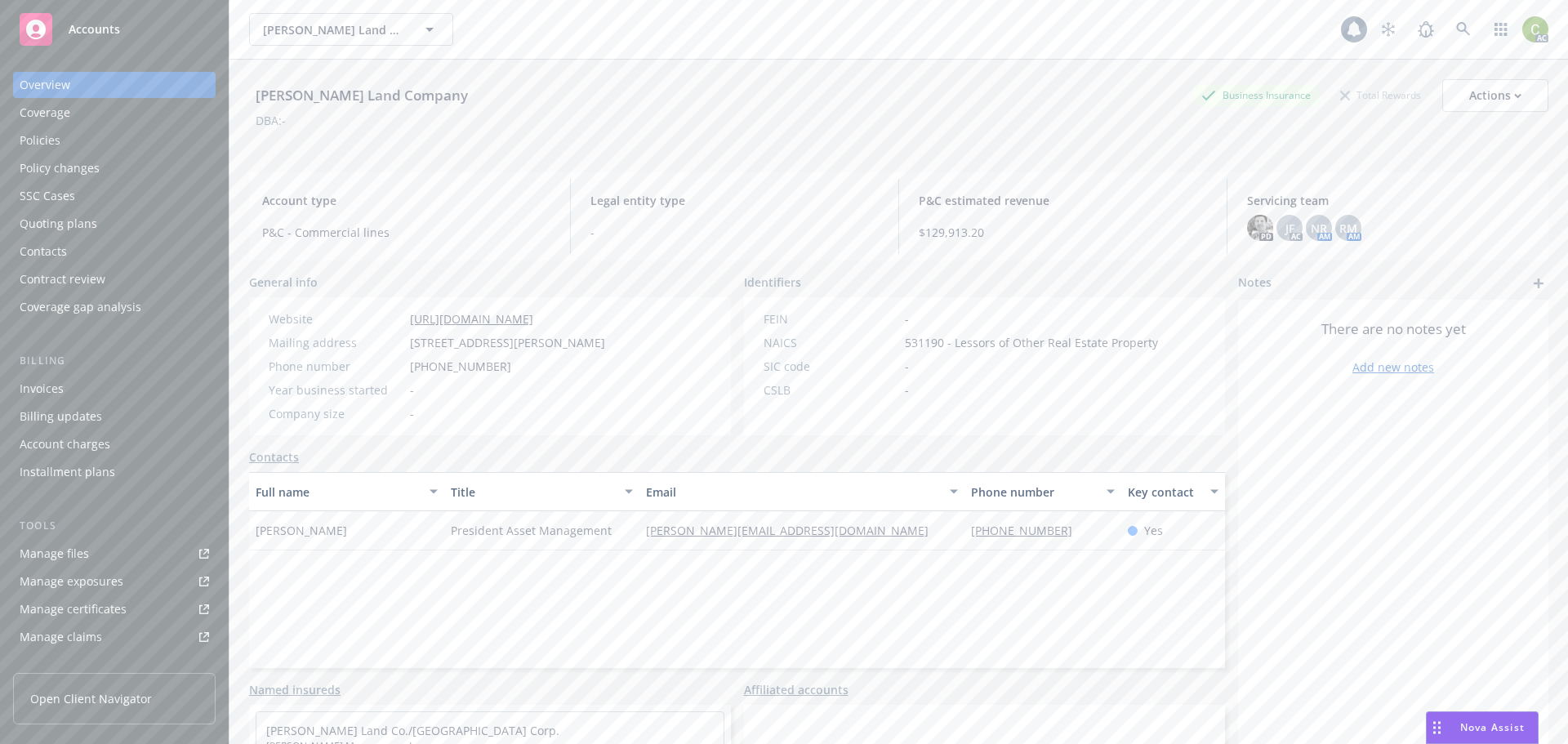
click at [50, 137] on div "Policies" at bounding box center [39, 140] width 40 height 27
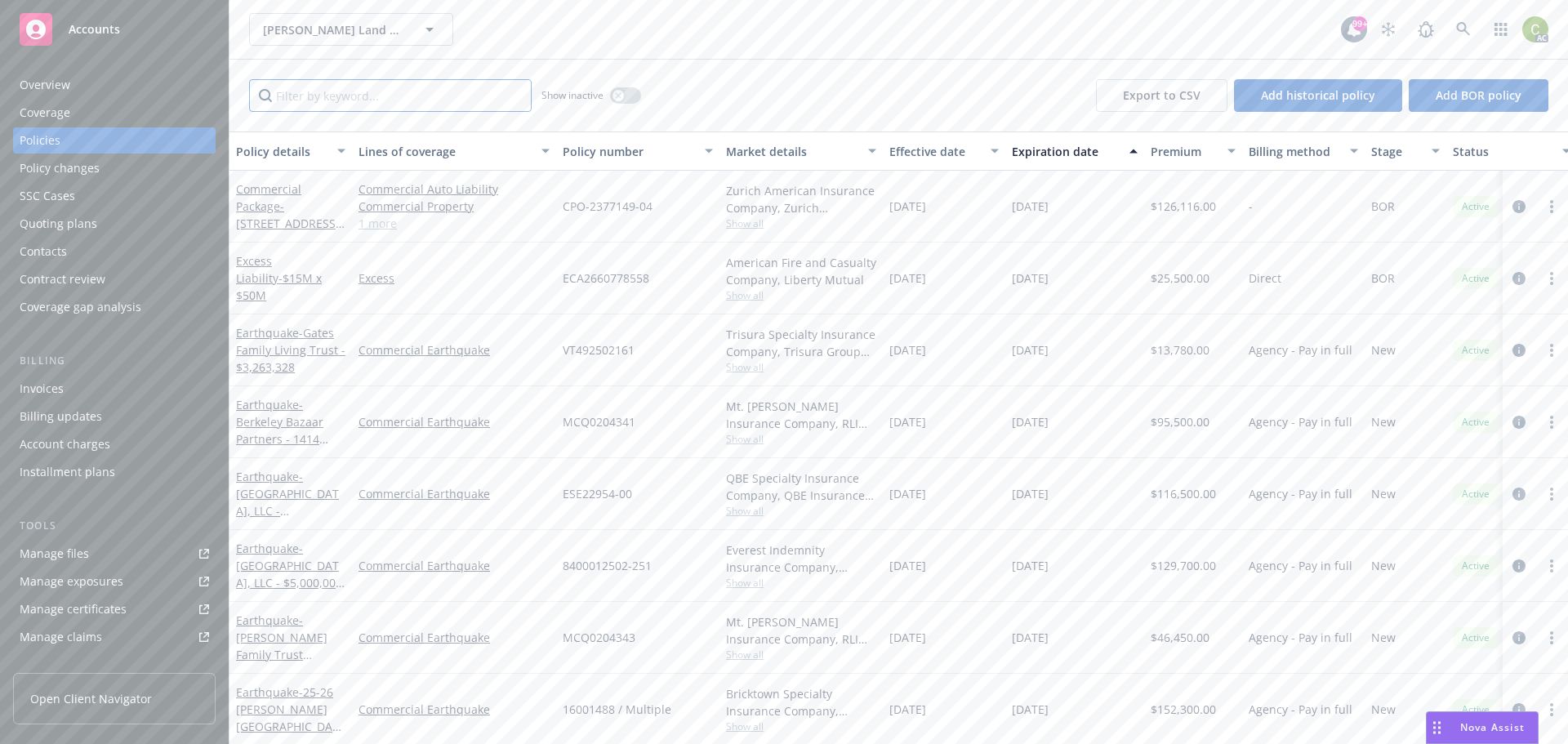
click at [453, 98] on input "Filter by keyword..." at bounding box center [390, 95] width 283 height 33
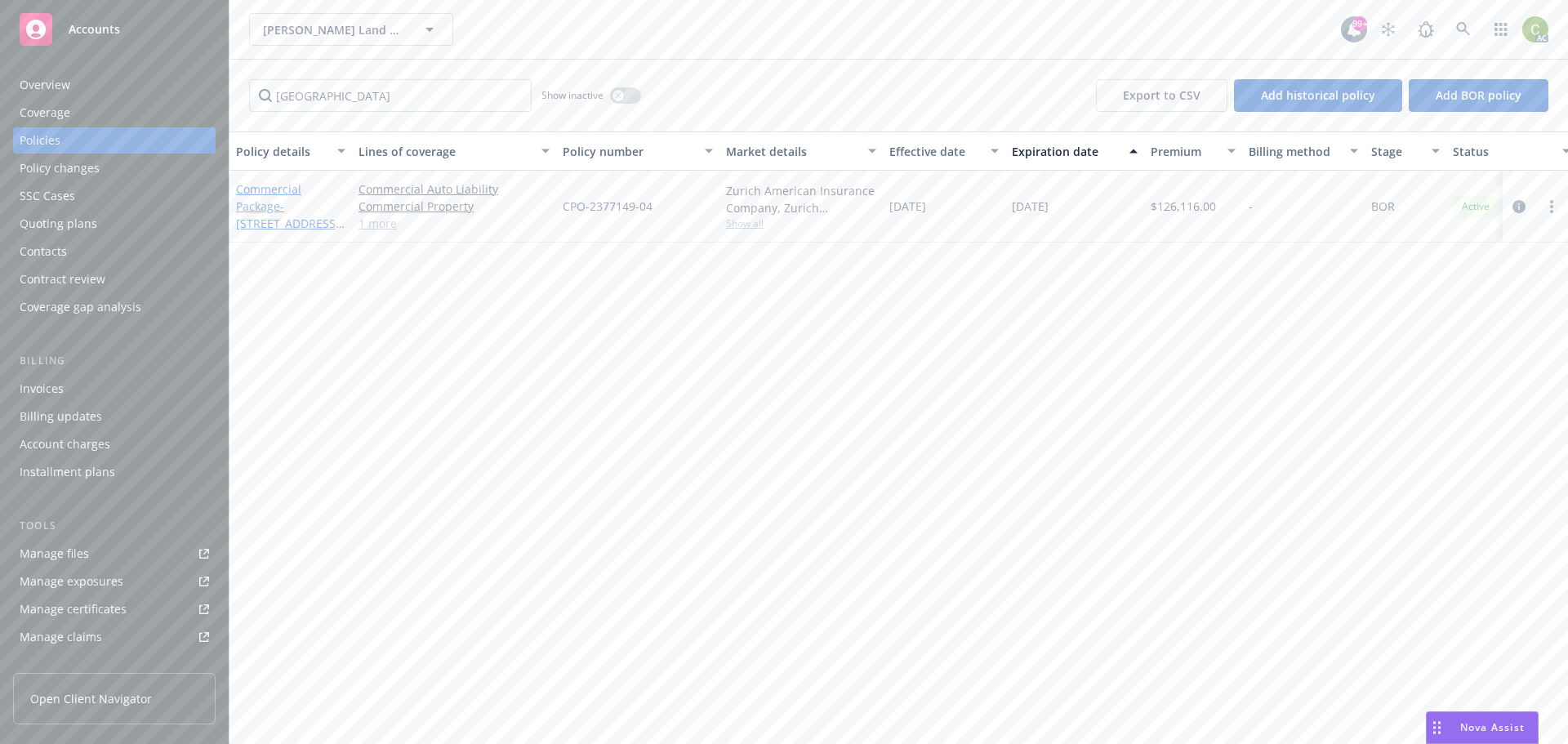
click at [283, 184] on link "Commercial Package - [STREET_ADDRESS][PERSON_NAME] Associates Lp Package" at bounding box center [288, 232] width 103 height 101
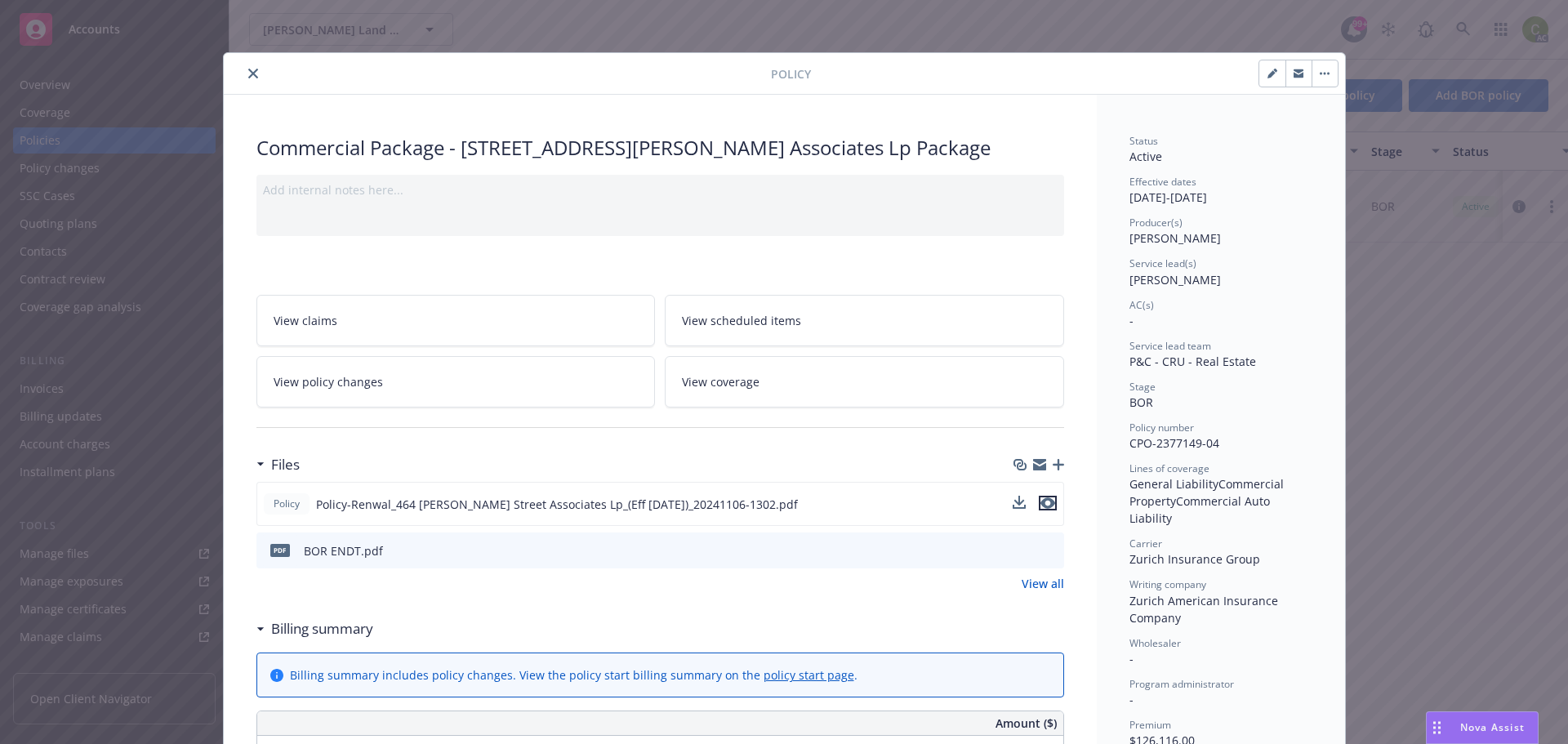
click at [1044, 505] on icon "preview file" at bounding box center [1047, 504] width 15 height 12
click at [251, 74] on button "close" at bounding box center [253, 74] width 20 height 20
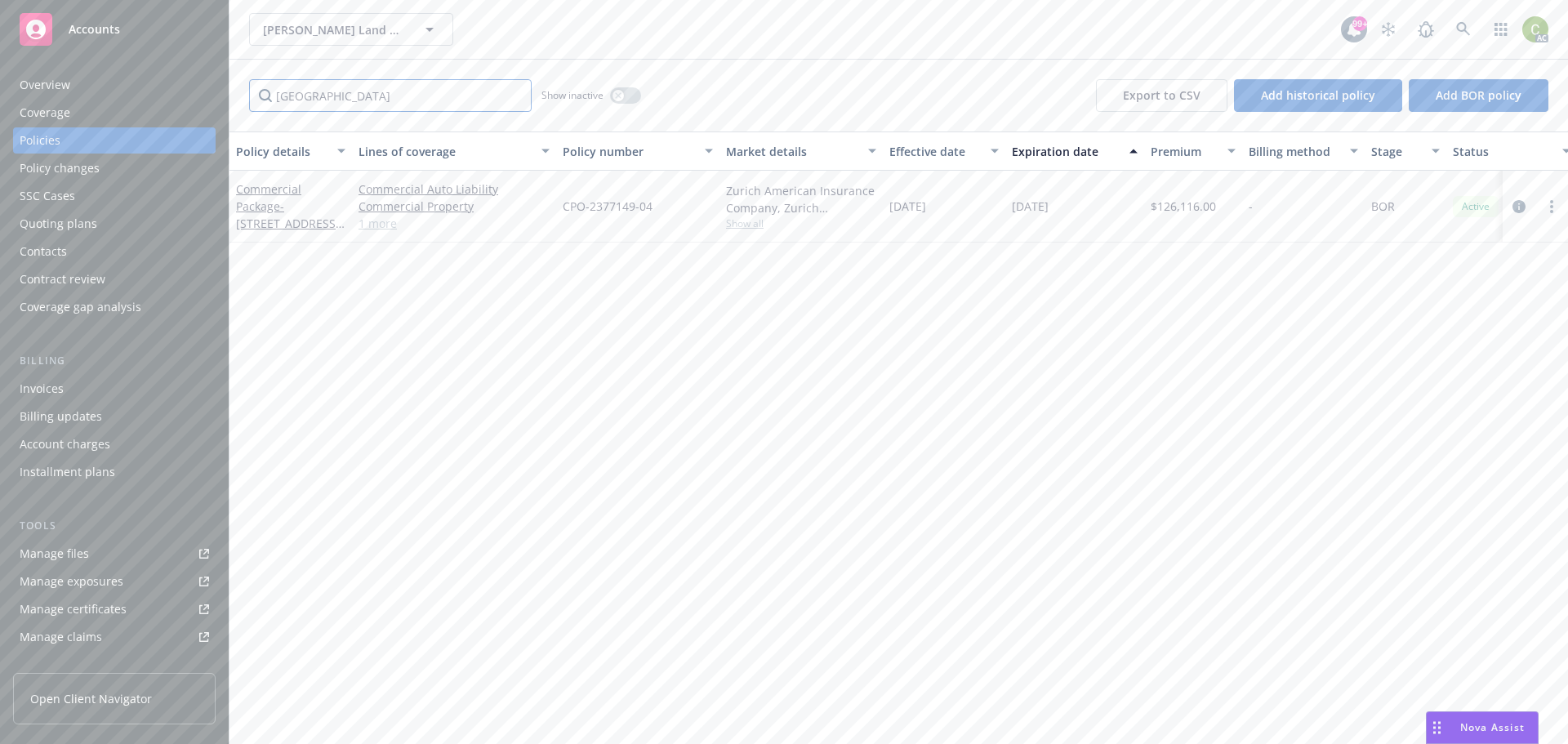
click at [463, 106] on input "[GEOGRAPHIC_DATA]" at bounding box center [390, 95] width 283 height 33
drag, startPoint x: 444, startPoint y: 98, endPoint x: 163, endPoint y: 84, distance: 281.3
click at [163, 84] on div "Accounts Overview Coverage Policies Policy changes SSC Cases Quoting plans Cont…" at bounding box center [784, 372] width 1568 height 744
type input "prop"
click at [270, 188] on link "Commercial Package - [STREET_ADDRESS][PERSON_NAME] Associates Lp Package" at bounding box center [288, 232] width 103 height 101
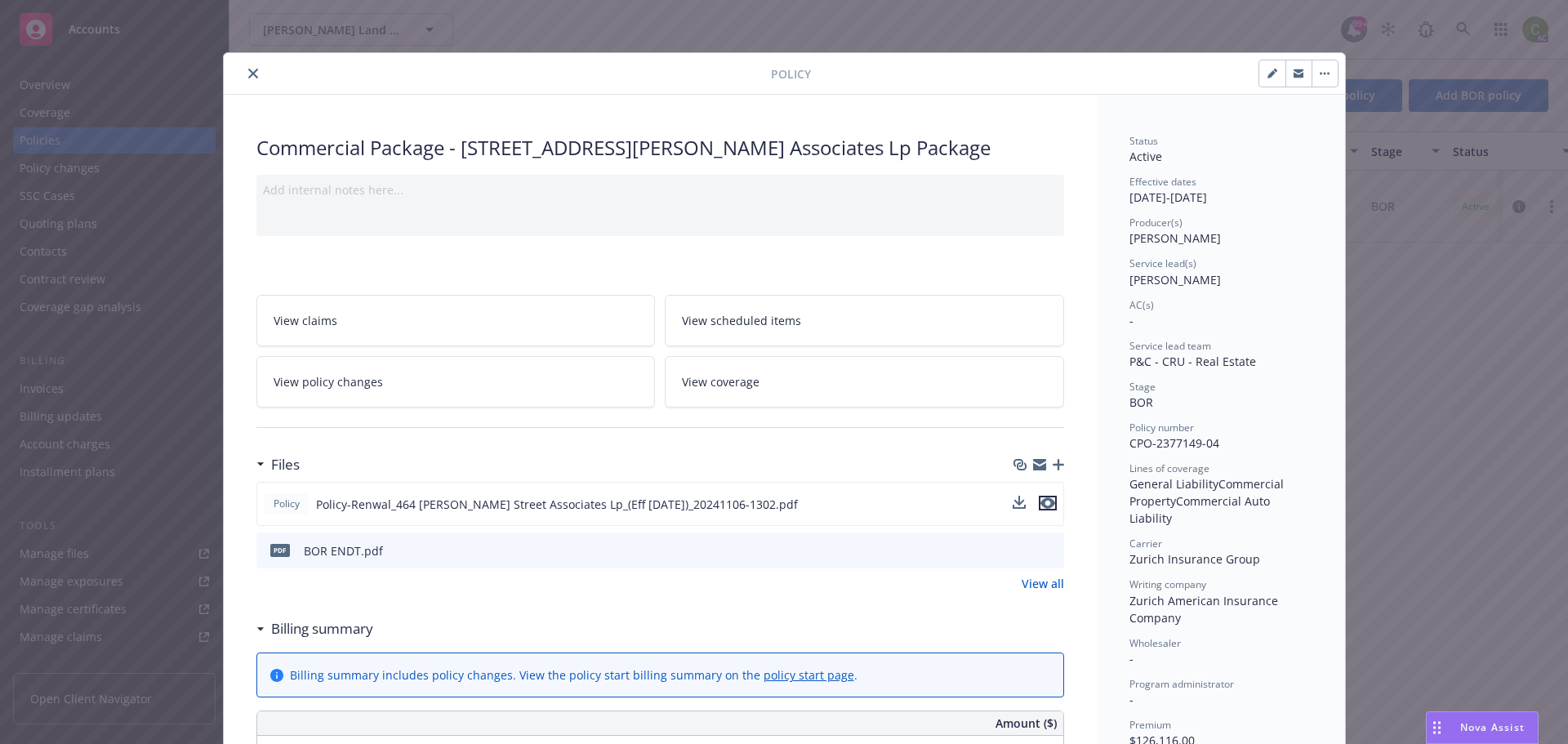
click at [1047, 507] on icon "preview file" at bounding box center [1047, 504] width 15 height 12
click at [1041, 552] on icon "preview file" at bounding box center [1048, 550] width 15 height 12
click at [248, 78] on icon "close" at bounding box center [253, 74] width 10 height 10
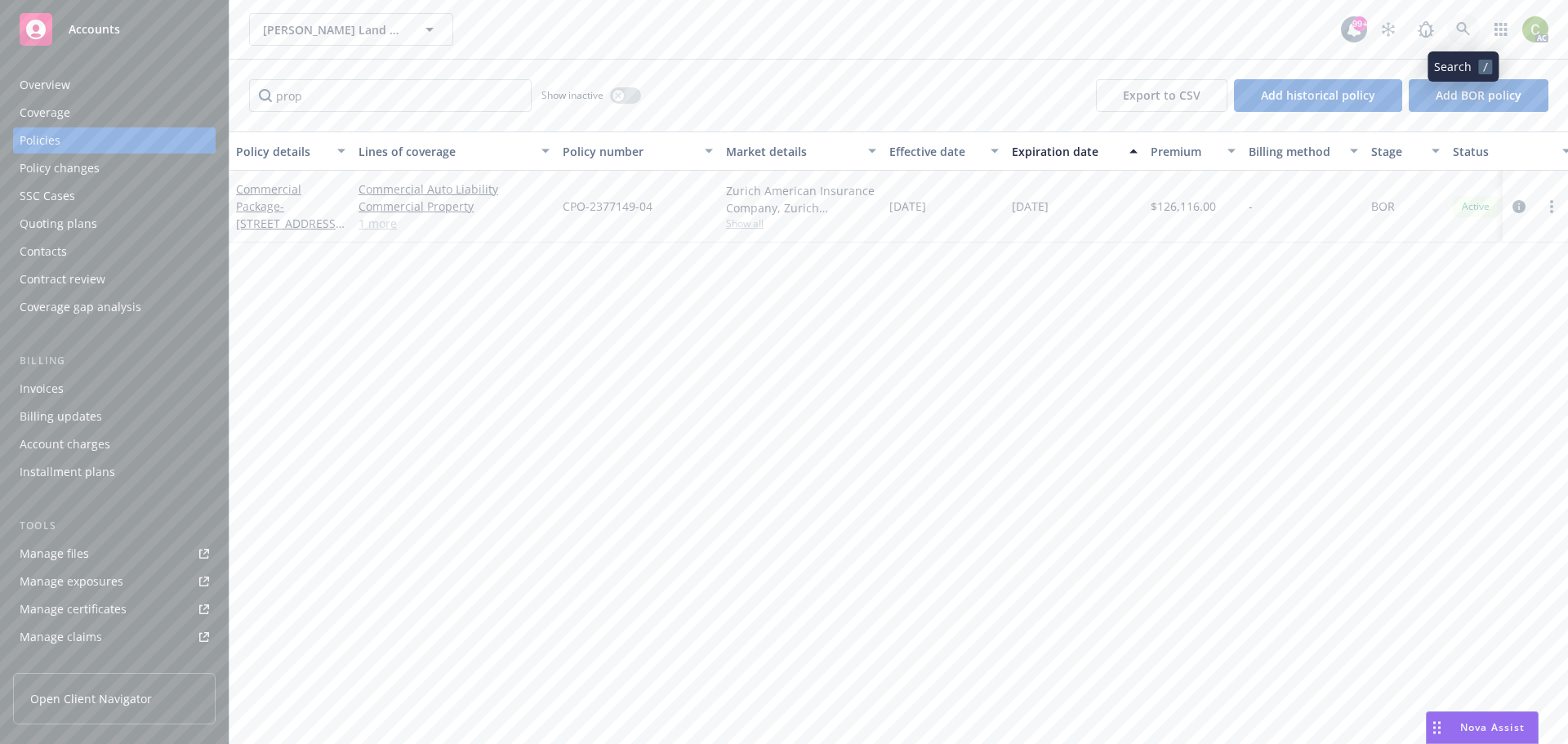
click at [1458, 27] on icon at bounding box center [1463, 29] width 14 height 14
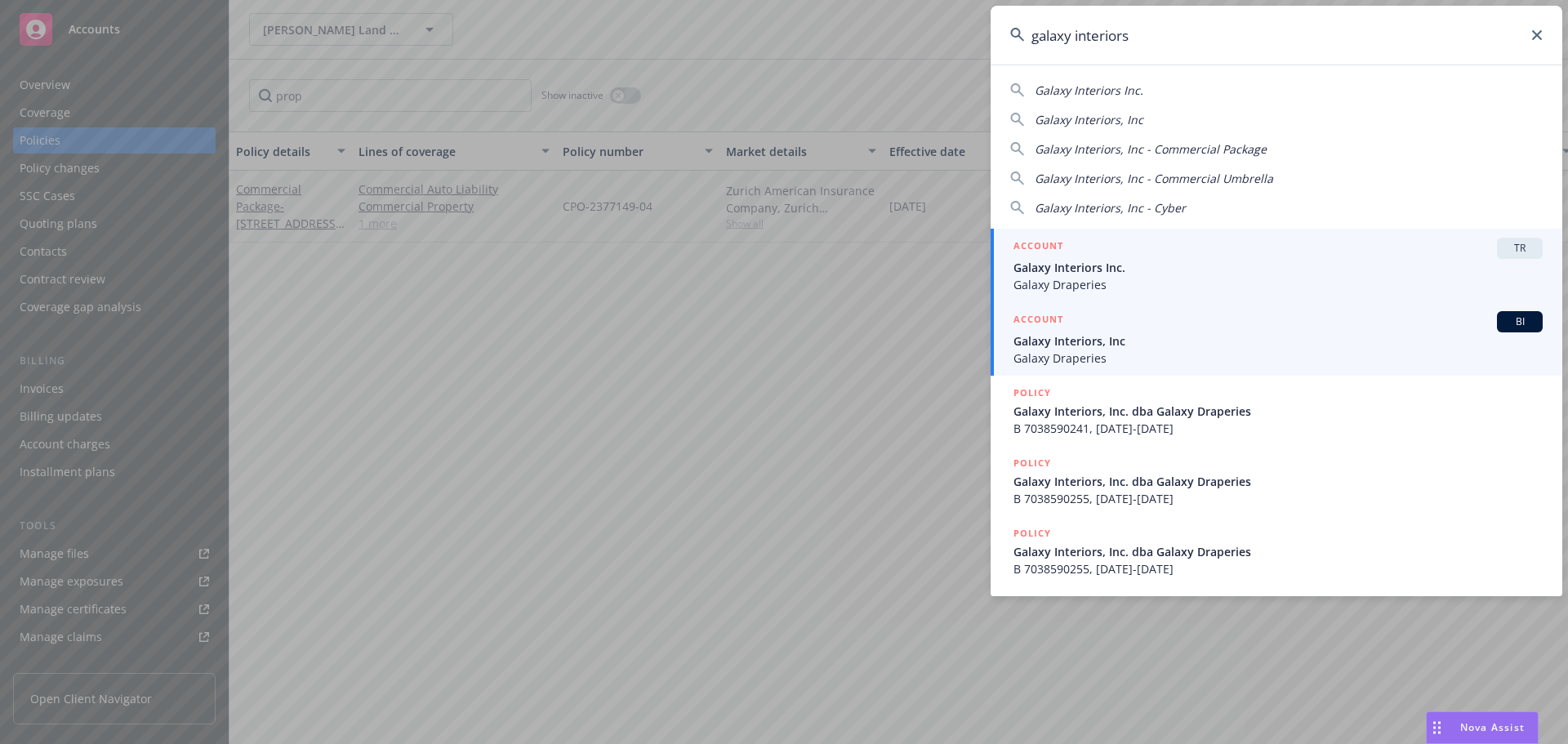
type input "galaxy interiors"
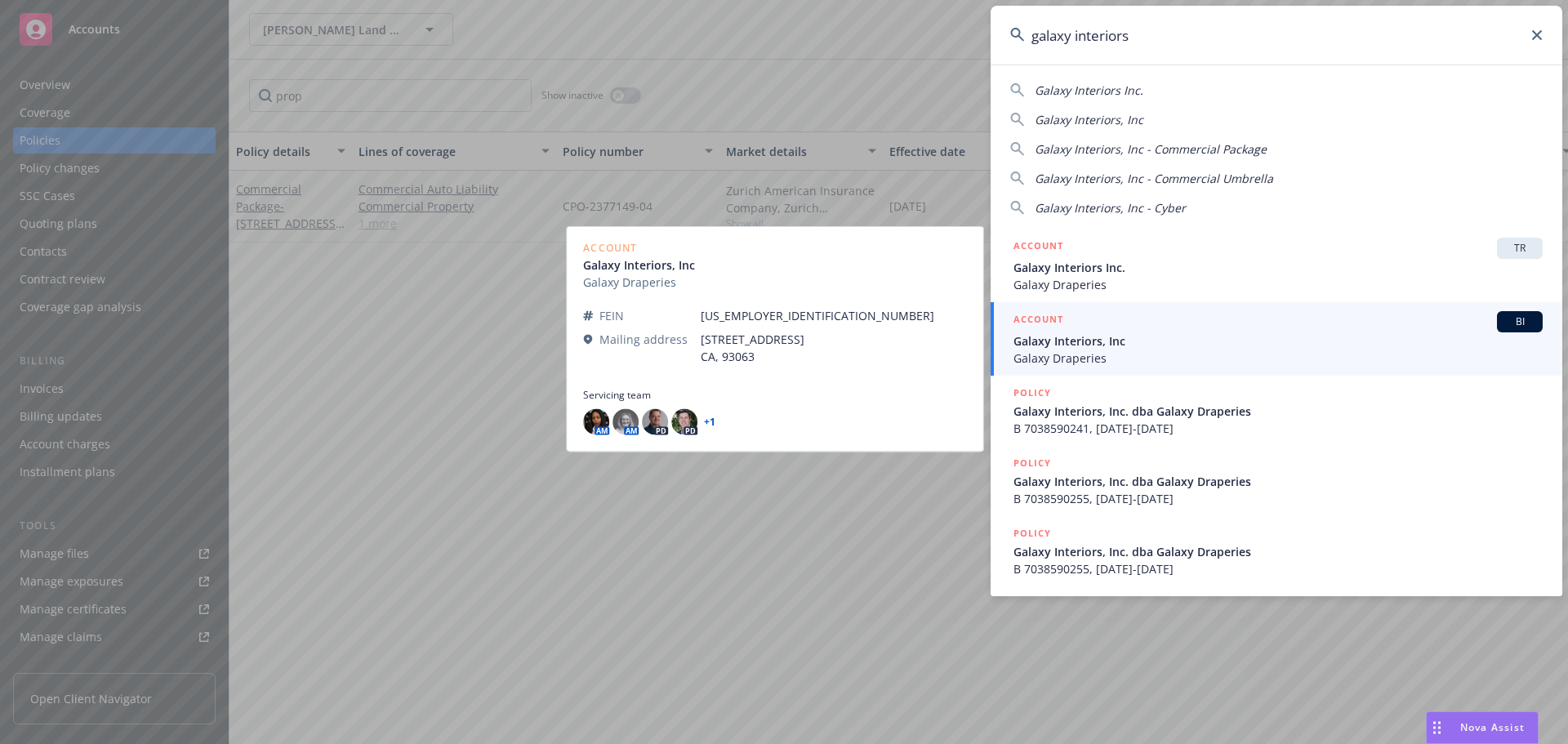
click at [1185, 347] on span "Galaxy Interiors, Inc" at bounding box center [1277, 340] width 529 height 17
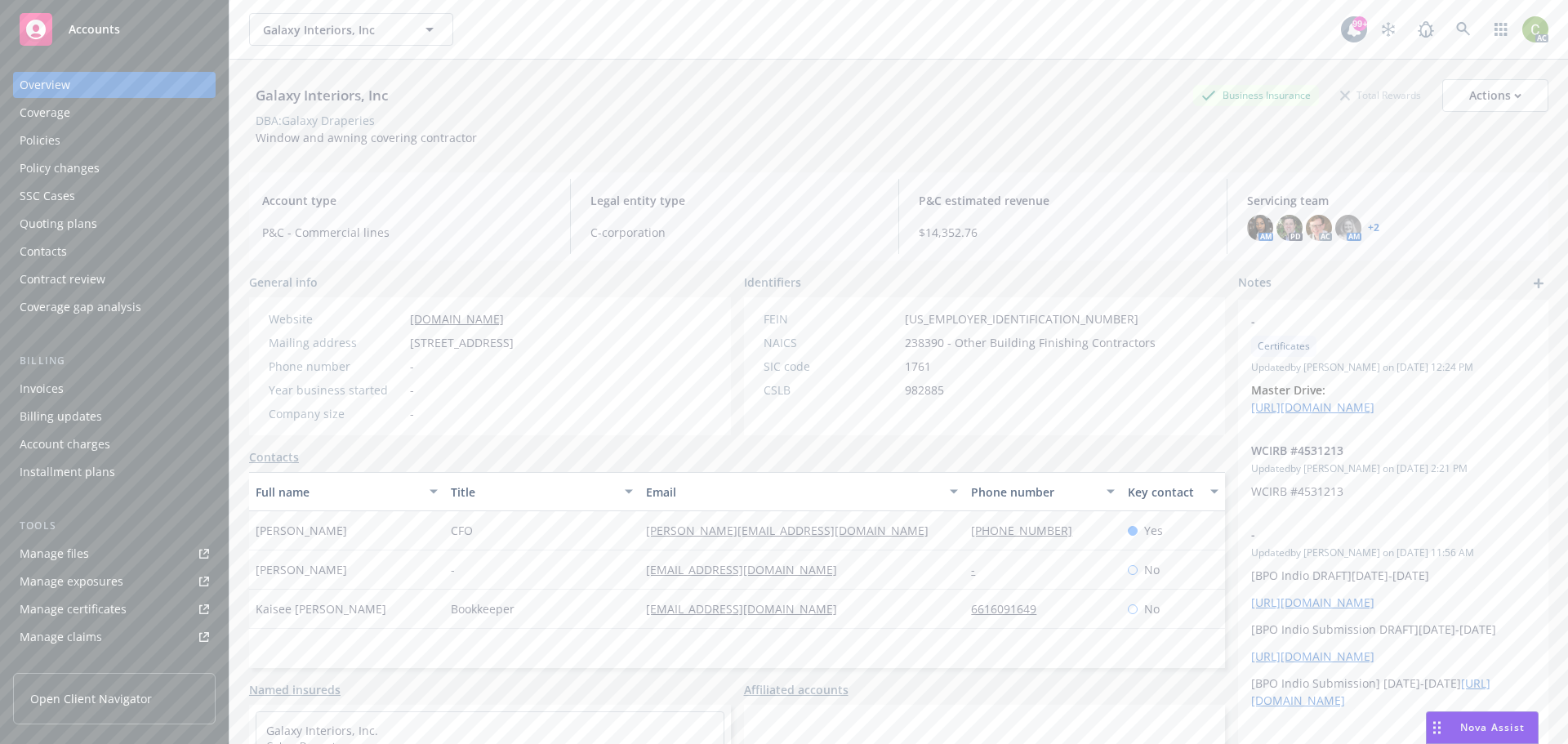
click at [91, 148] on div "Policies" at bounding box center [114, 140] width 189 height 27
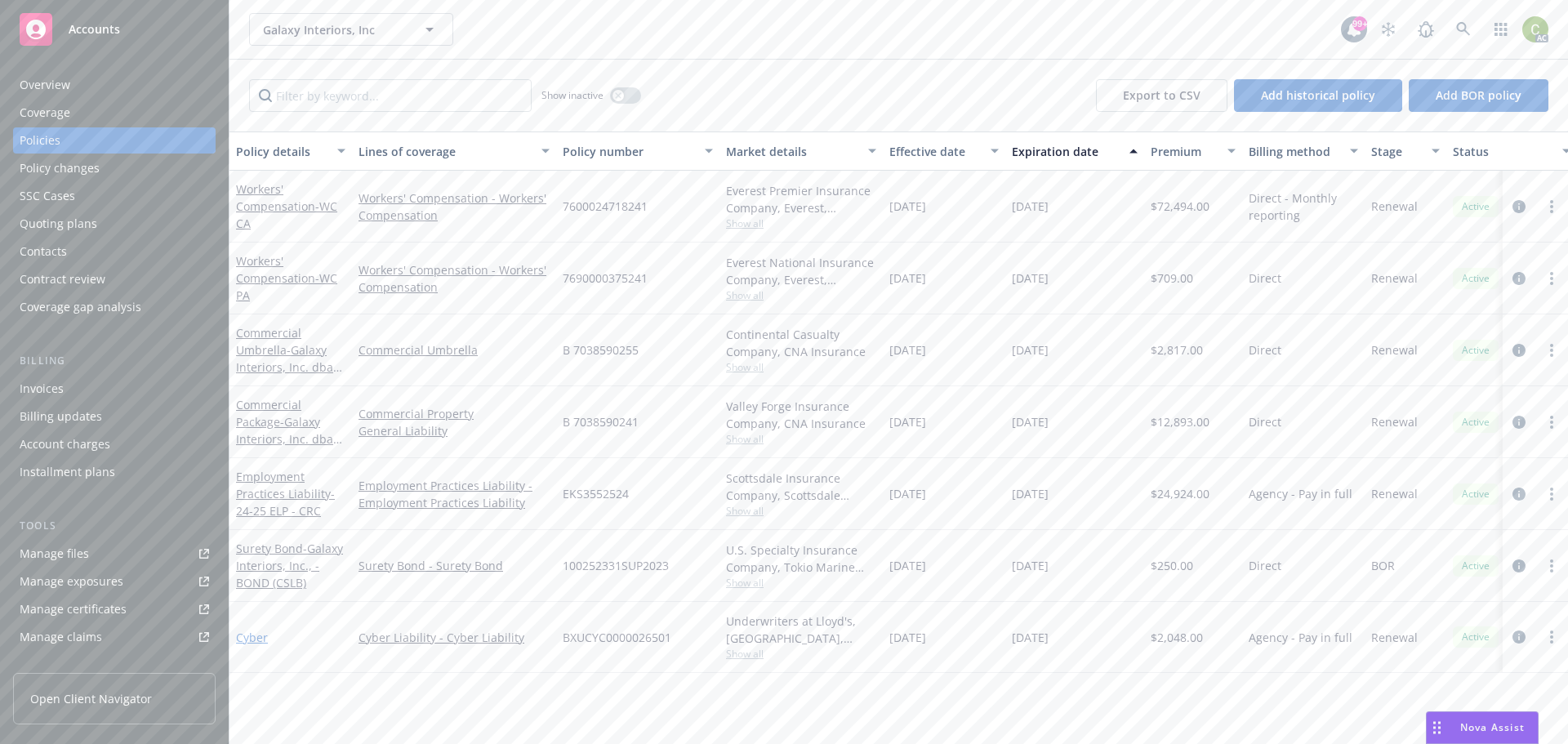
click at [256, 640] on link "Cyber" at bounding box center [252, 638] width 32 height 16
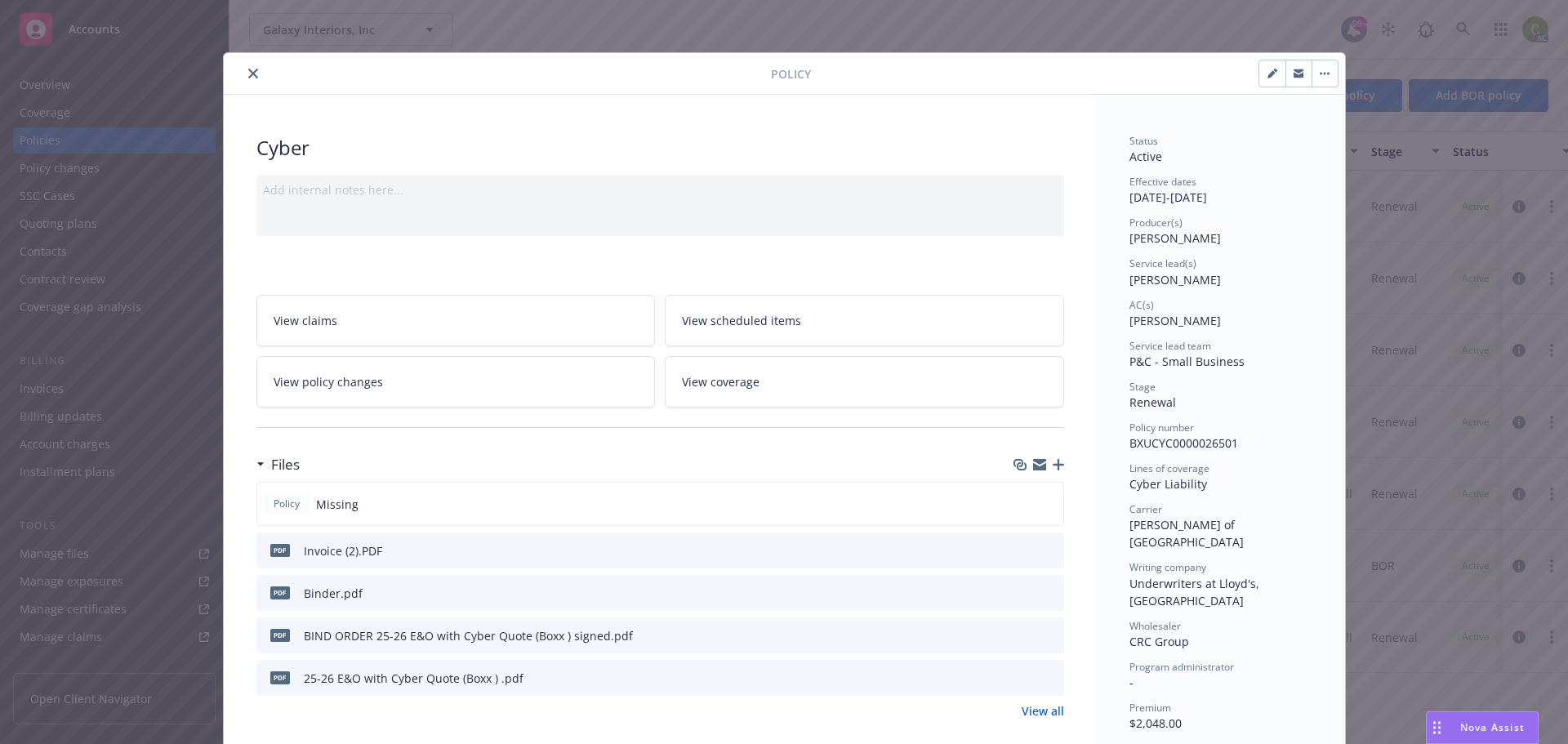
click at [1044, 592] on icon "preview file" at bounding box center [1048, 592] width 15 height 12
click at [249, 74] on icon "close" at bounding box center [253, 74] width 10 height 10
